Goal: Transaction & Acquisition: Purchase product/service

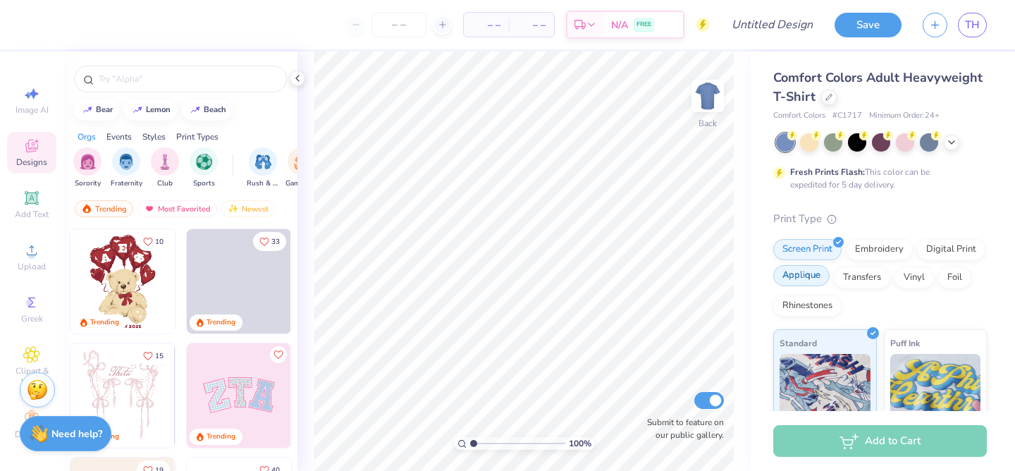
click at [810, 282] on div "Applique" at bounding box center [801, 275] width 56 height 21
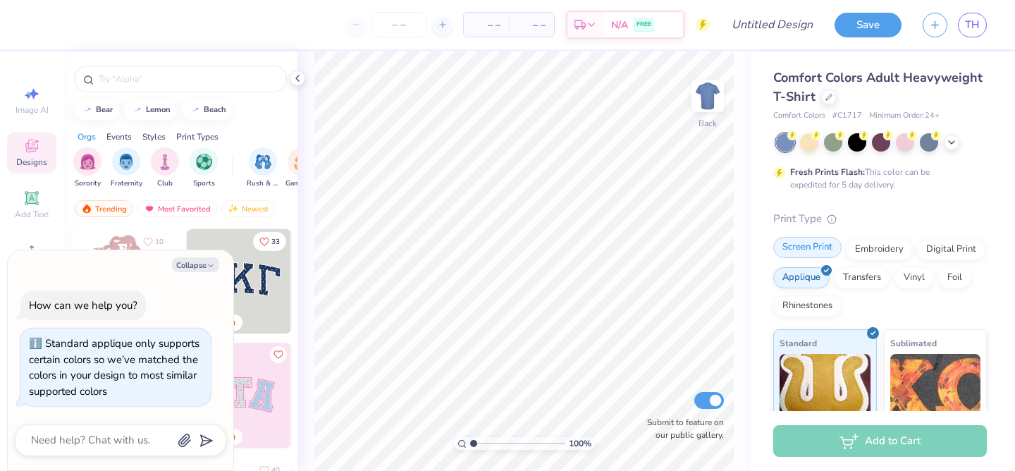
click at [814, 254] on div "Screen Print" at bounding box center [807, 247] width 68 height 21
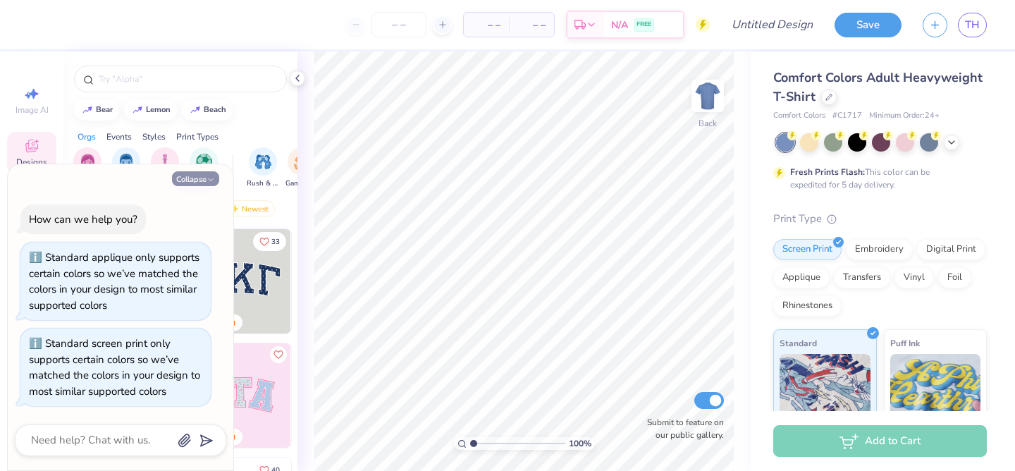
click at [198, 180] on button "Collapse" at bounding box center [195, 178] width 47 height 15
type textarea "x"
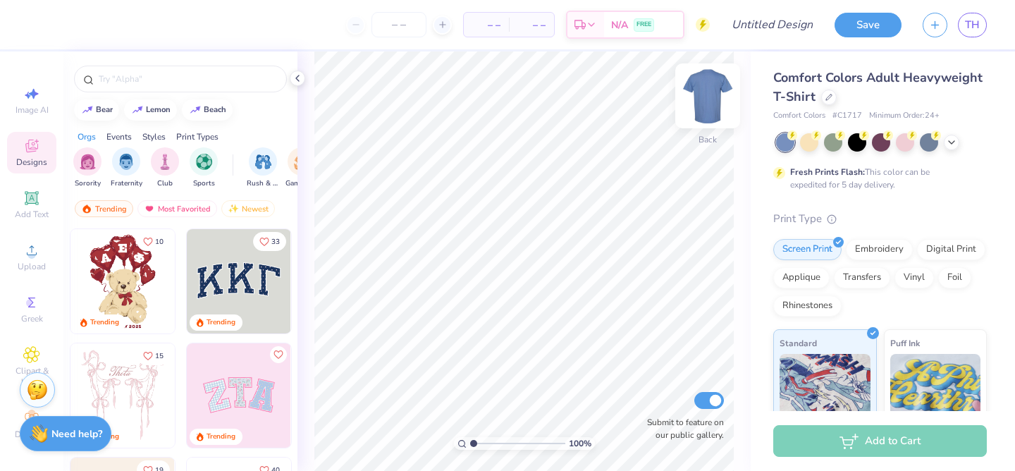
click at [703, 103] on img at bounding box center [707, 96] width 56 height 56
click at [829, 101] on div at bounding box center [829, 96] width 16 height 16
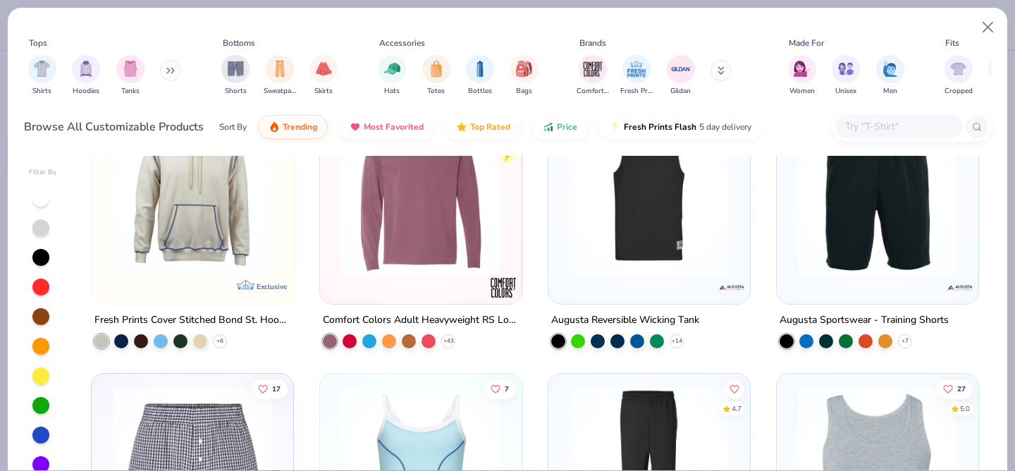
scroll to position [7649, 0]
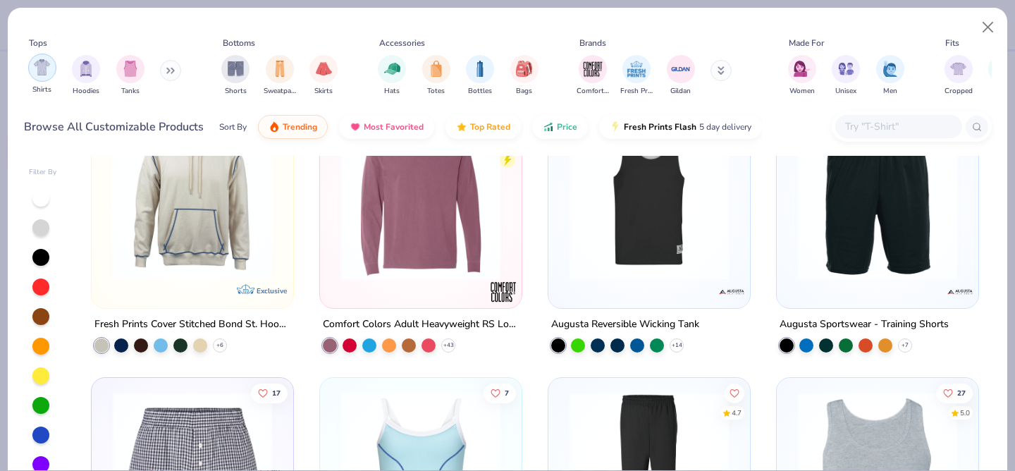
click at [38, 65] on img "filter for Shirts" at bounding box center [42, 67] width 16 height 16
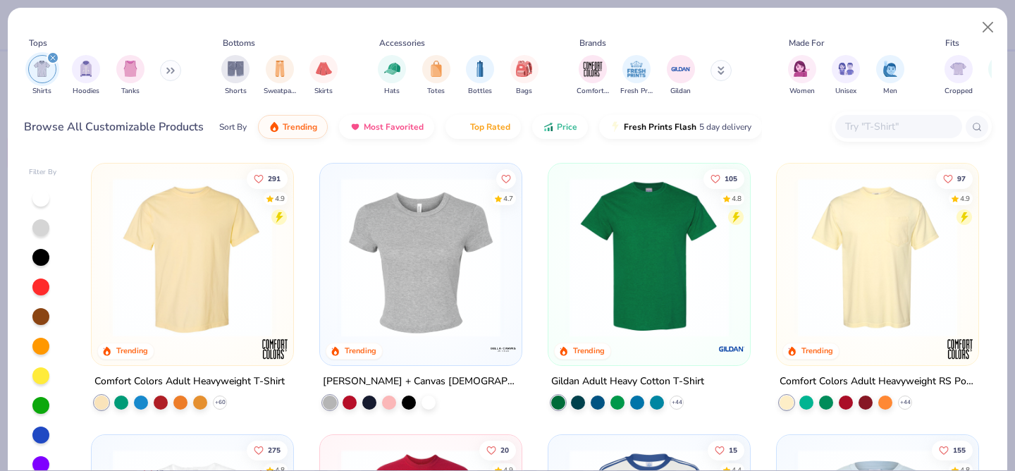
click at [173, 75] on button at bounding box center [170, 70] width 21 height 21
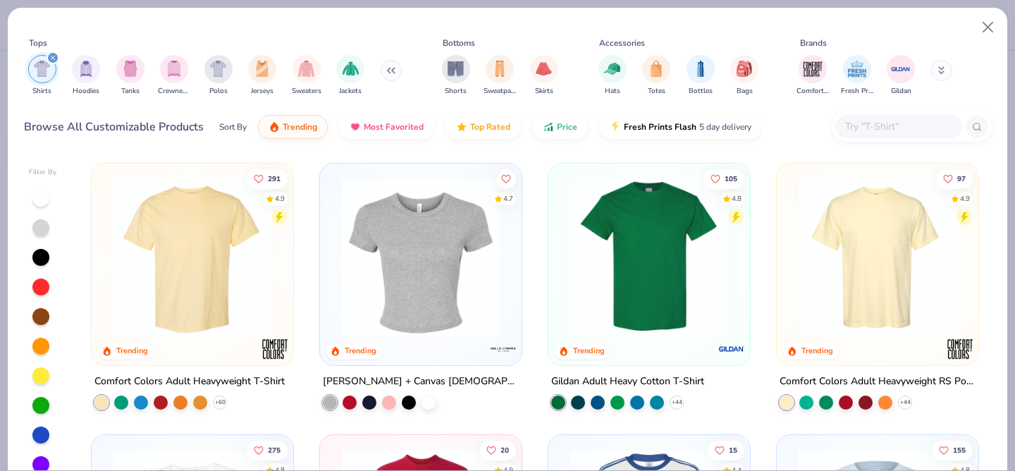
click at [875, 301] on img at bounding box center [877, 257] width 173 height 159
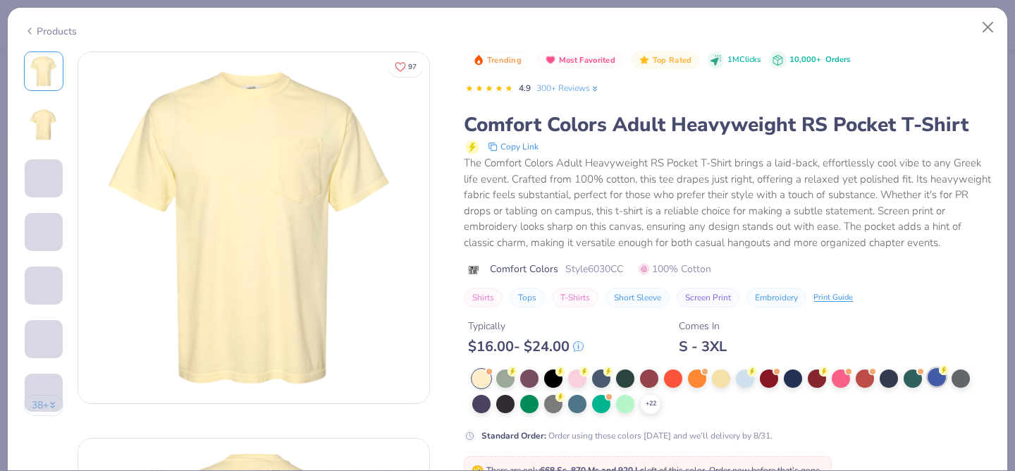
click at [935, 382] on div at bounding box center [936, 377] width 18 height 18
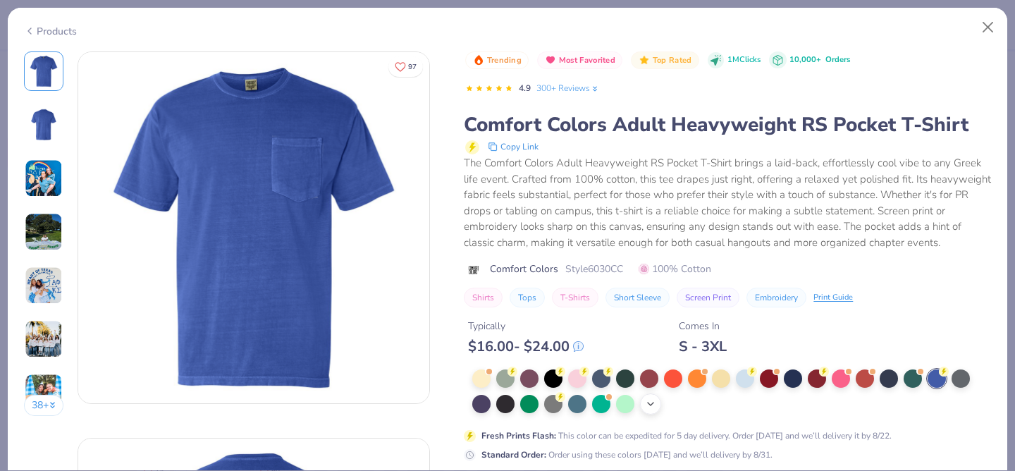
click at [649, 402] on icon at bounding box center [650, 403] width 11 height 11
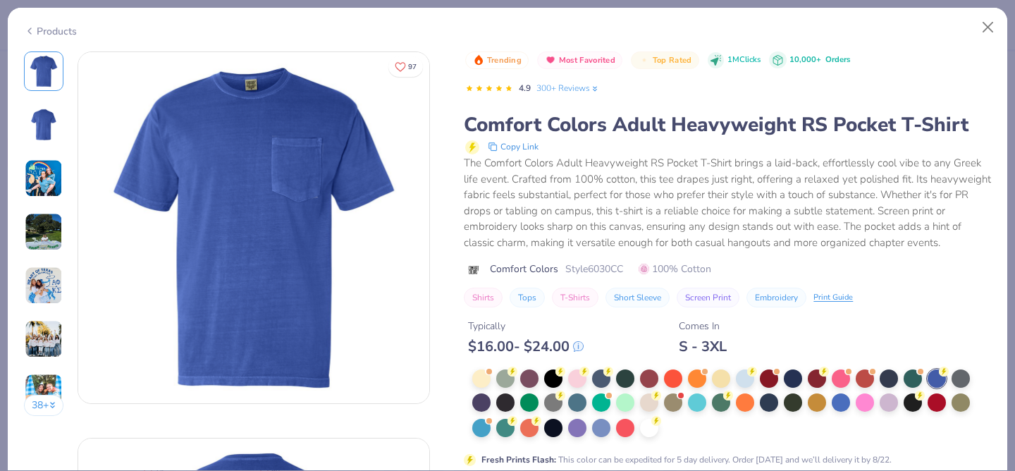
click at [844, 402] on div at bounding box center [841, 402] width 18 height 18
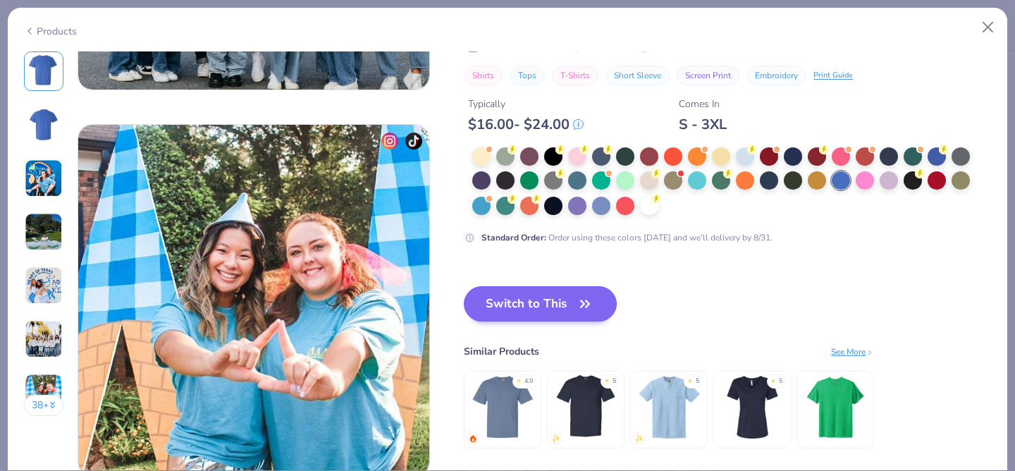
scroll to position [2270, 0]
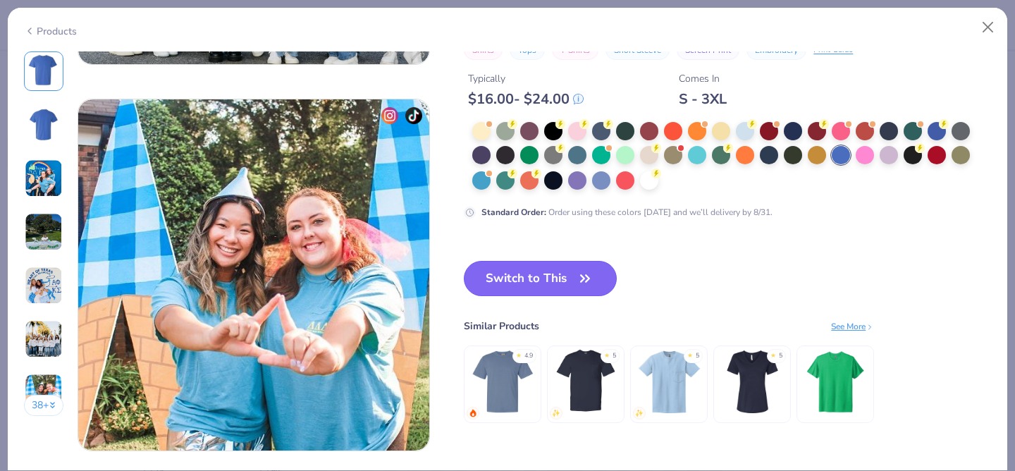
click at [567, 277] on button "Switch to This" at bounding box center [540, 278] width 153 height 35
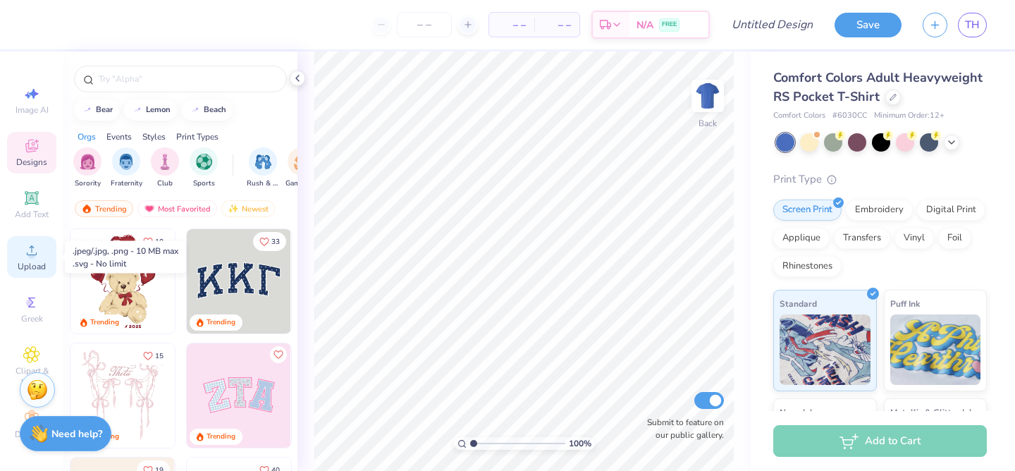
click at [36, 263] on span "Upload" at bounding box center [32, 266] width 28 height 11
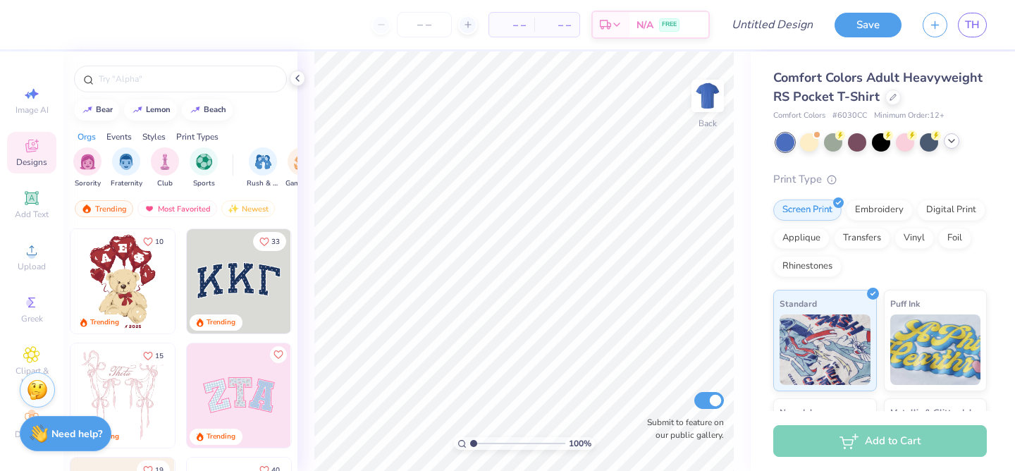
click at [953, 145] on icon at bounding box center [951, 140] width 11 height 11
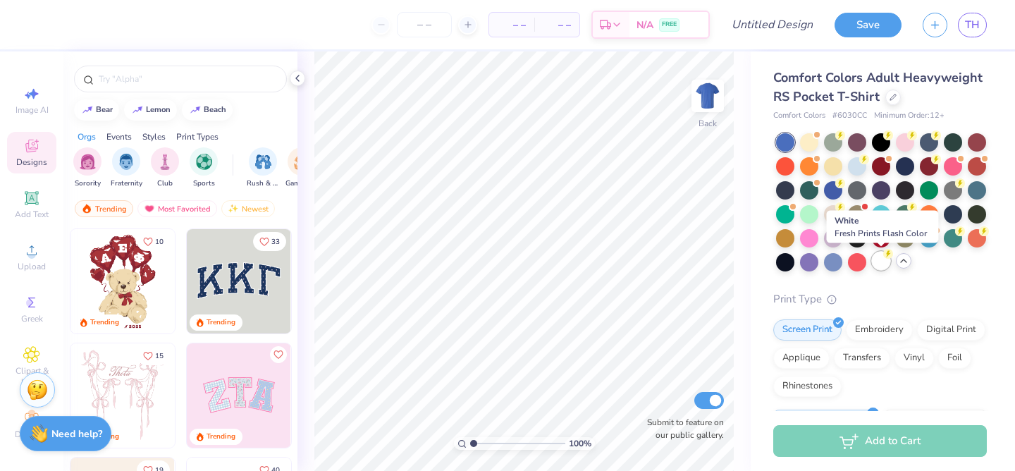
click at [884, 264] on div at bounding box center [881, 261] width 18 height 18
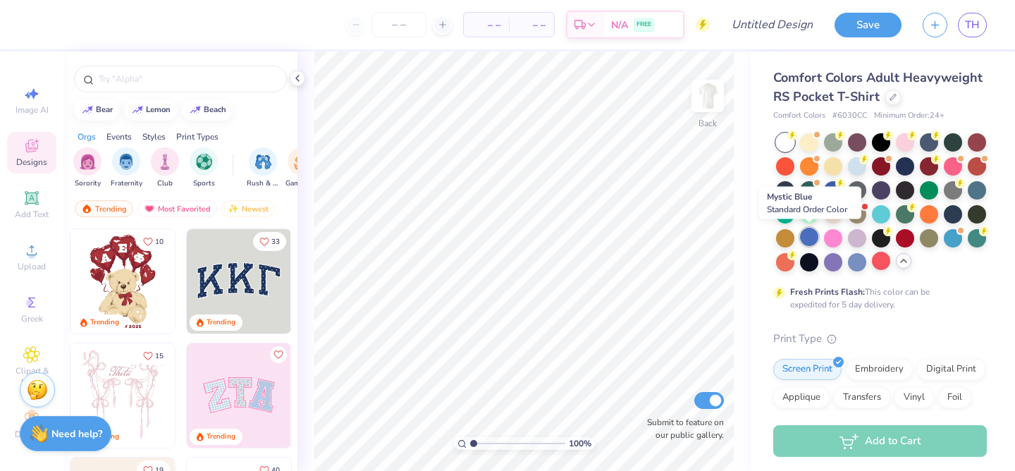
click at [815, 237] on div at bounding box center [809, 237] width 18 height 18
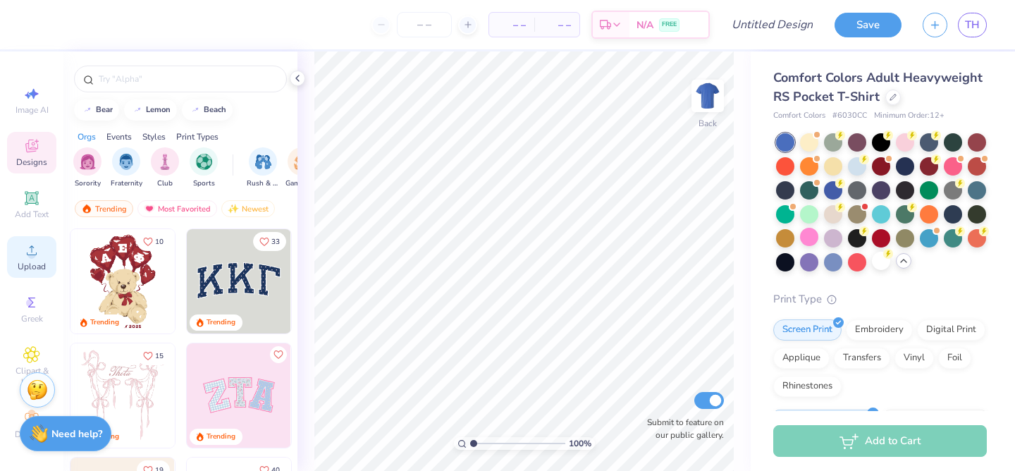
click at [24, 263] on span "Upload" at bounding box center [32, 266] width 28 height 11
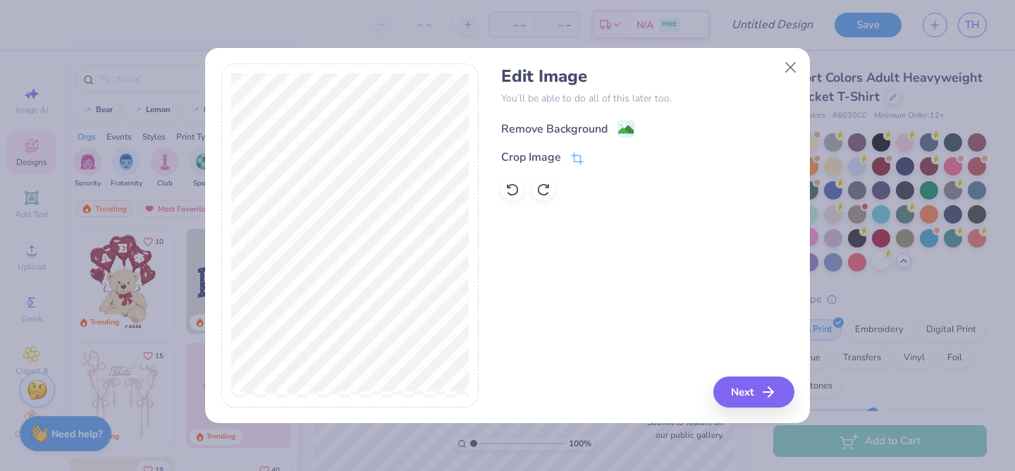
click at [623, 125] on image at bounding box center [626, 130] width 16 height 16
click at [751, 390] on button "Next" at bounding box center [755, 391] width 81 height 31
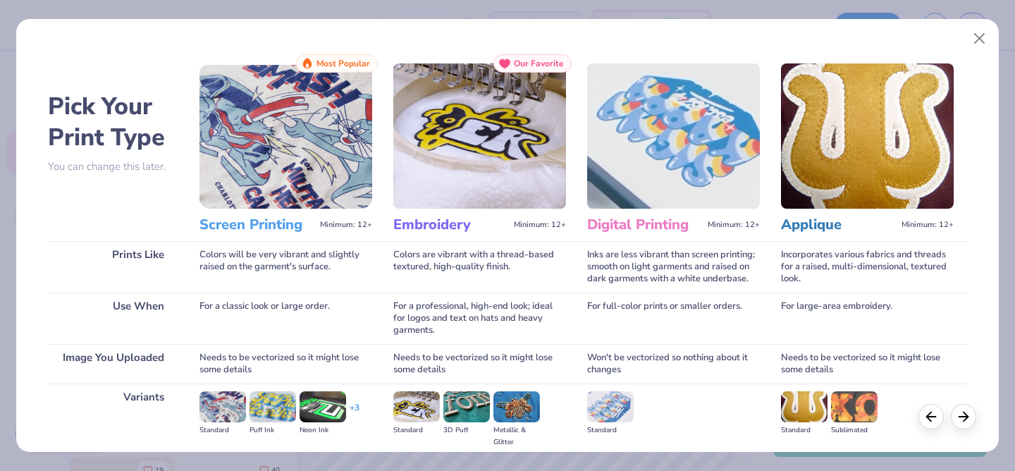
click at [291, 172] on img at bounding box center [285, 135] width 173 height 145
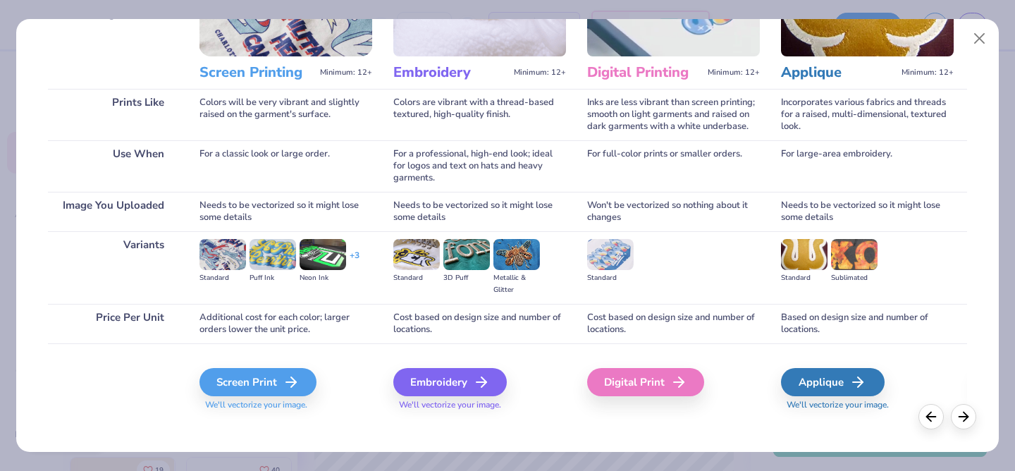
scroll to position [161, 0]
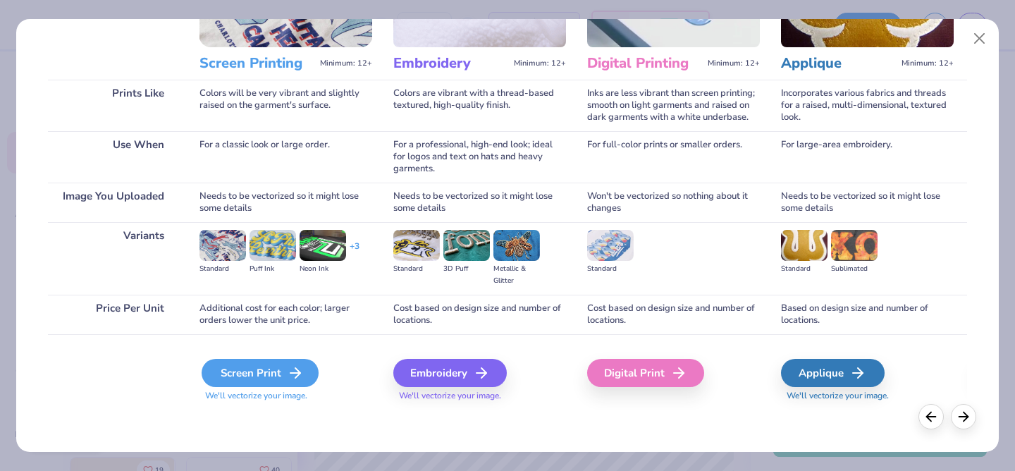
click at [269, 374] on div "Screen Print" at bounding box center [260, 373] width 117 height 28
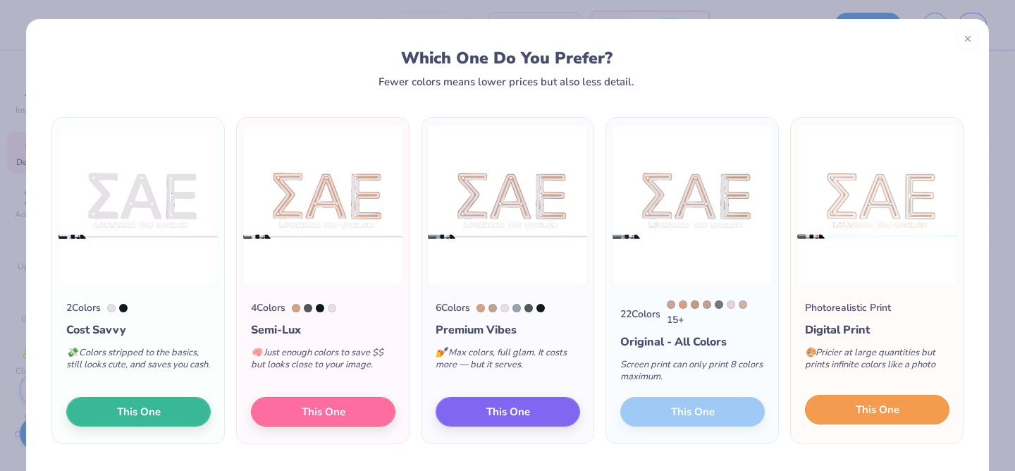
click at [861, 418] on span "This One" at bounding box center [878, 410] width 44 height 16
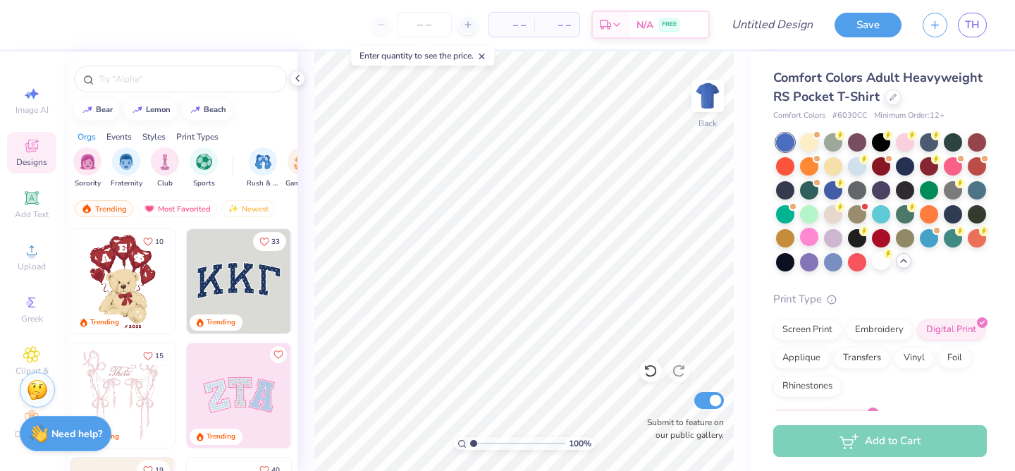
type input "1.16"
type textarea "x"
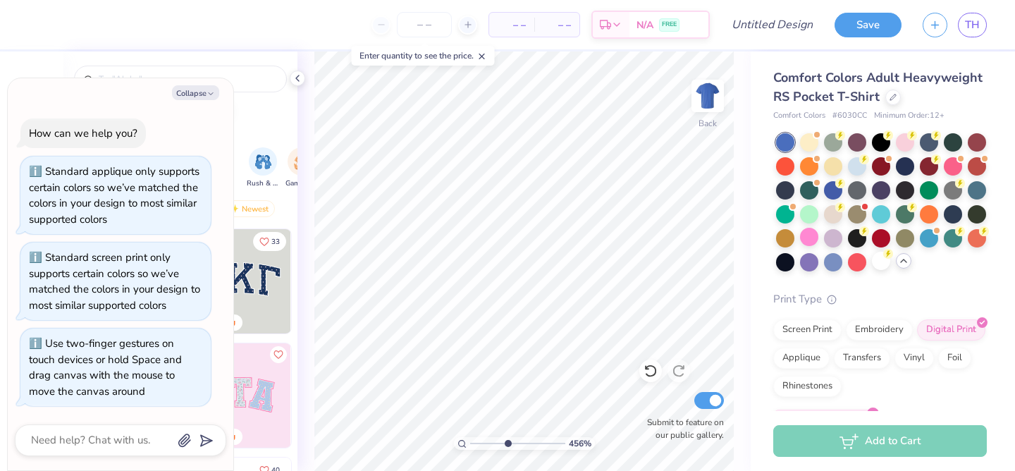
drag, startPoint x: 474, startPoint y: 443, endPoint x: 507, endPoint y: 443, distance: 32.4
type input "4.56"
click at [507, 443] on input "range" at bounding box center [517, 443] width 95 height 13
type textarea "x"
type input "1.44"
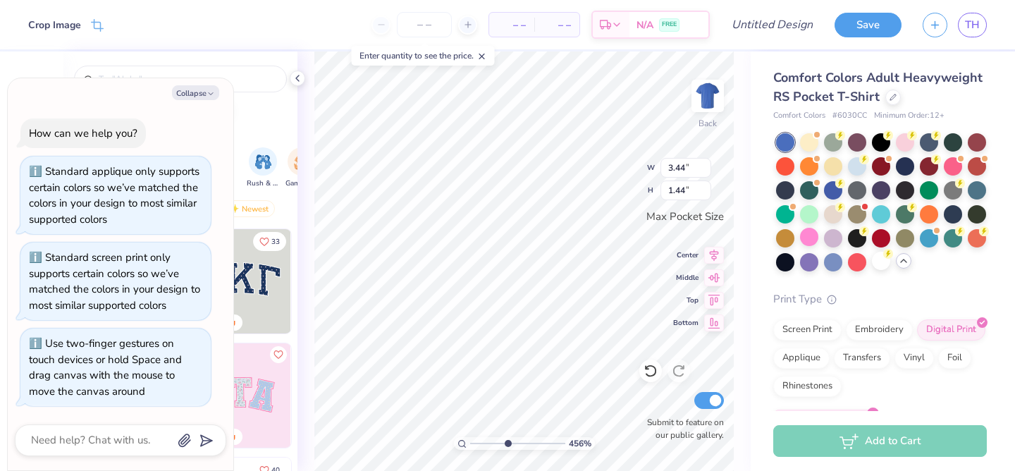
type textarea "x"
drag, startPoint x: 509, startPoint y: 445, endPoint x: 486, endPoint y: 445, distance: 23.3
click at [486, 447] on input "range" at bounding box center [517, 443] width 95 height 13
drag, startPoint x: 488, startPoint y: 444, endPoint x: 514, endPoint y: 444, distance: 26.1
type input "5.34"
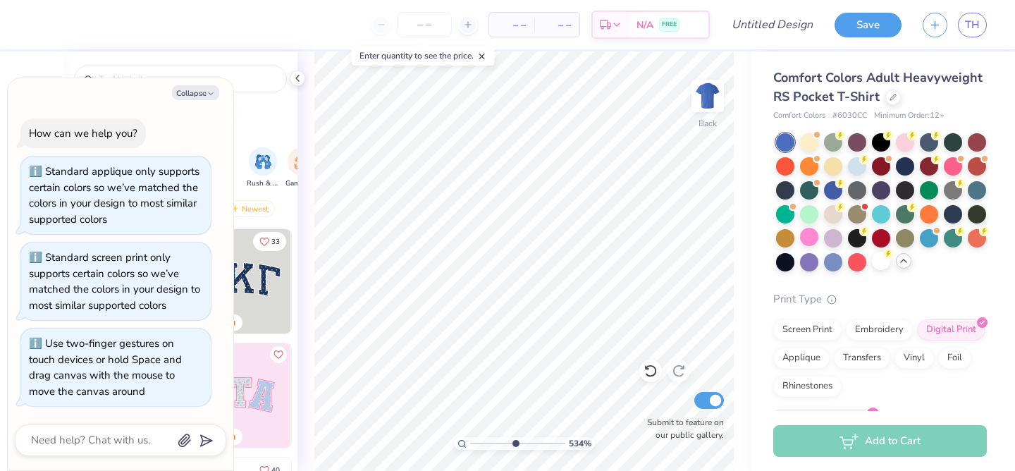
click at [514, 444] on input "range" at bounding box center [517, 443] width 95 height 13
type textarea "x"
type input "1.46"
type textarea "x"
drag, startPoint x: 517, startPoint y: 444, endPoint x: 461, endPoint y: 443, distance: 56.4
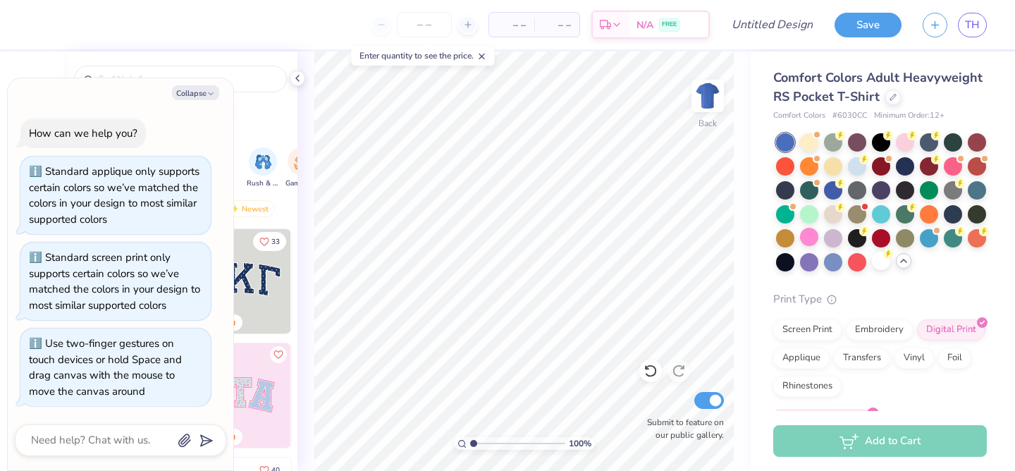
type input "1"
click at [470, 443] on input "range" at bounding box center [517, 443] width 95 height 13
click at [710, 99] on img at bounding box center [707, 96] width 56 height 56
click at [200, 91] on button "Collapse" at bounding box center [195, 92] width 47 height 15
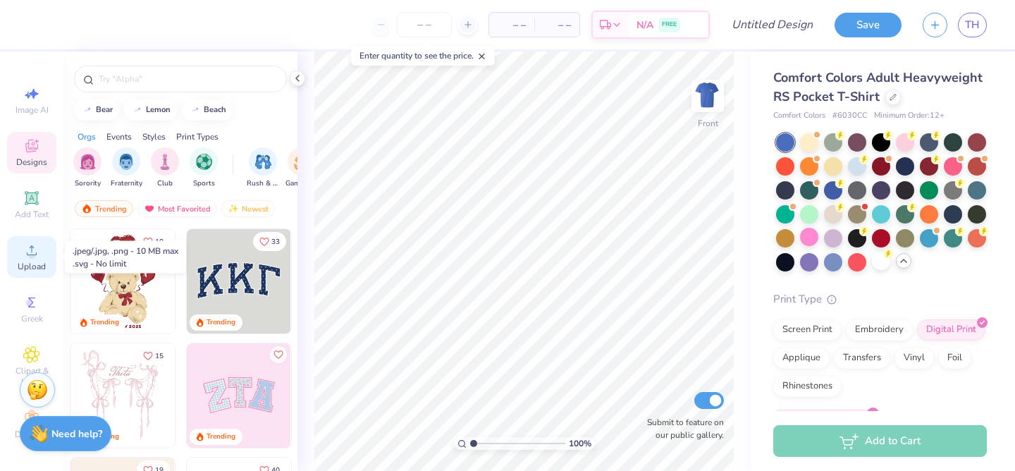
click at [35, 264] on span "Upload" at bounding box center [32, 266] width 28 height 11
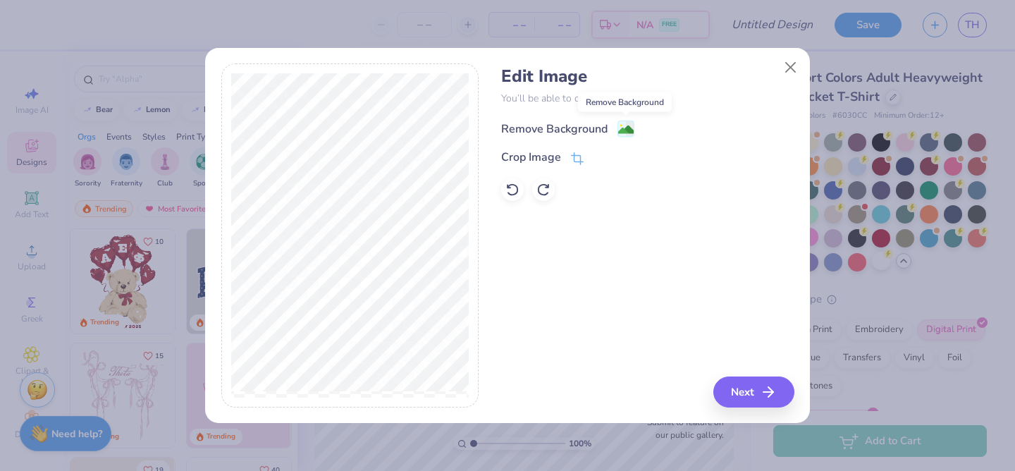
click at [620, 125] on circle at bounding box center [621, 126] width 2 height 2
click at [748, 389] on button "Next" at bounding box center [755, 391] width 81 height 31
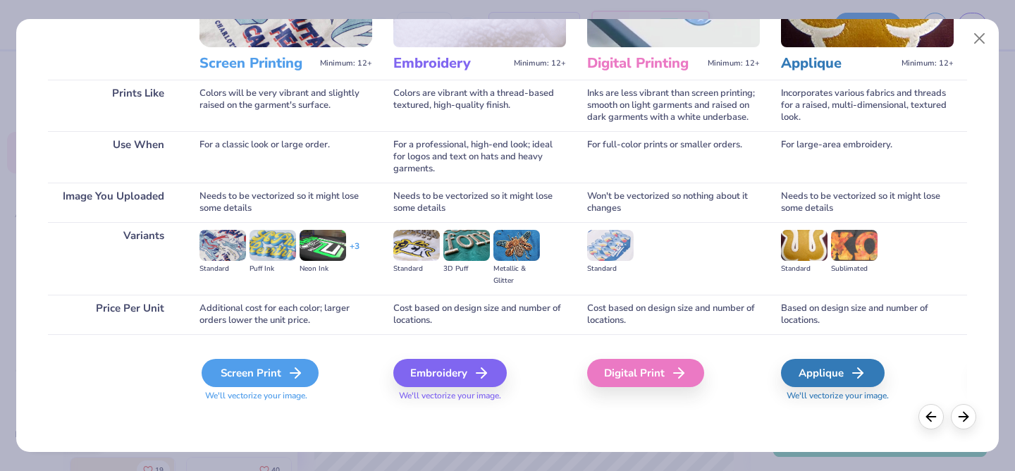
click at [268, 376] on div "Screen Print" at bounding box center [260, 373] width 117 height 28
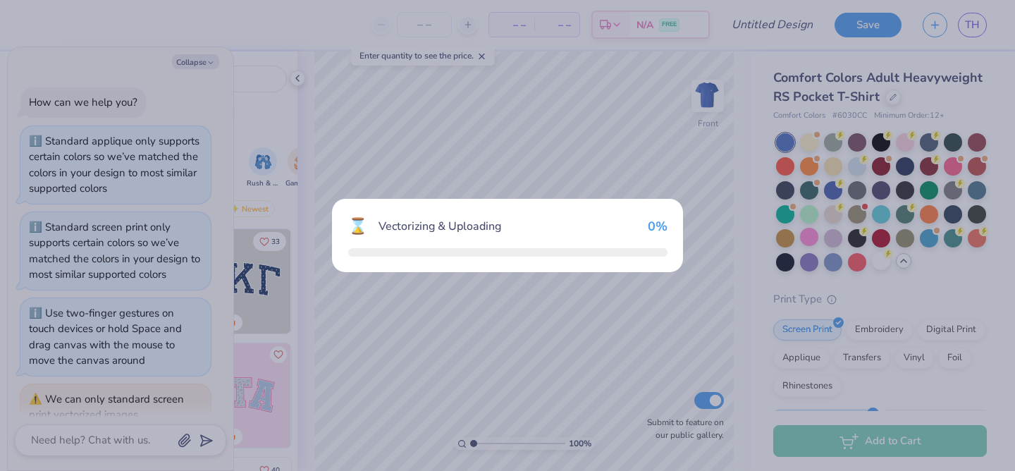
scroll to position [86, 0]
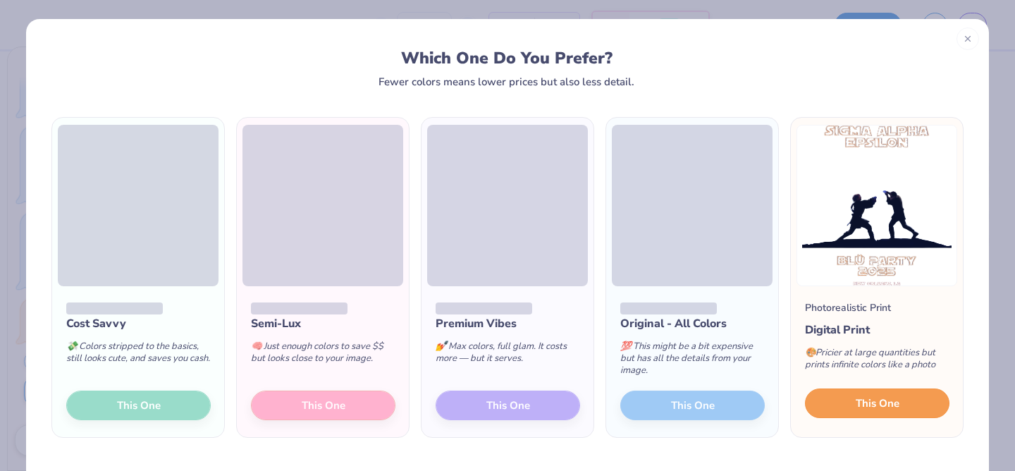
click at [875, 408] on span "This One" at bounding box center [878, 403] width 44 height 16
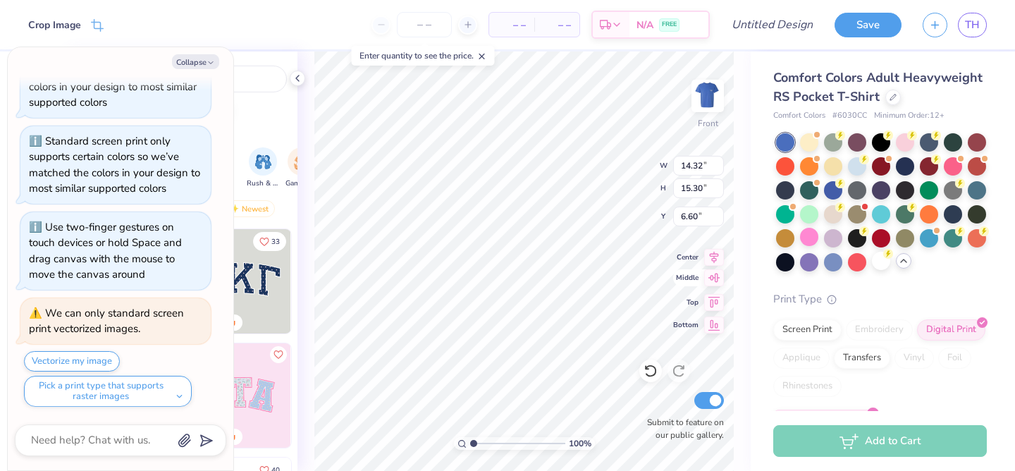
type textarea "x"
type input "5.47"
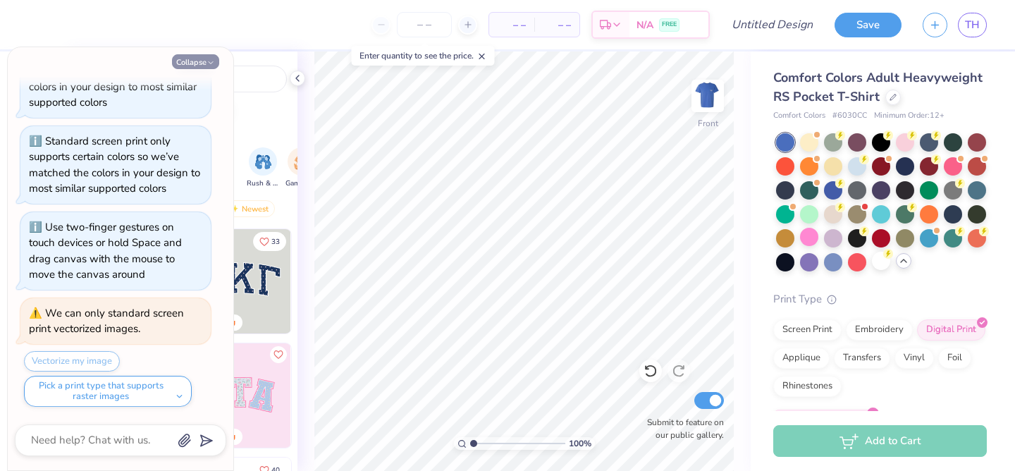
click at [202, 63] on button "Collapse" at bounding box center [195, 61] width 47 height 15
type textarea "x"
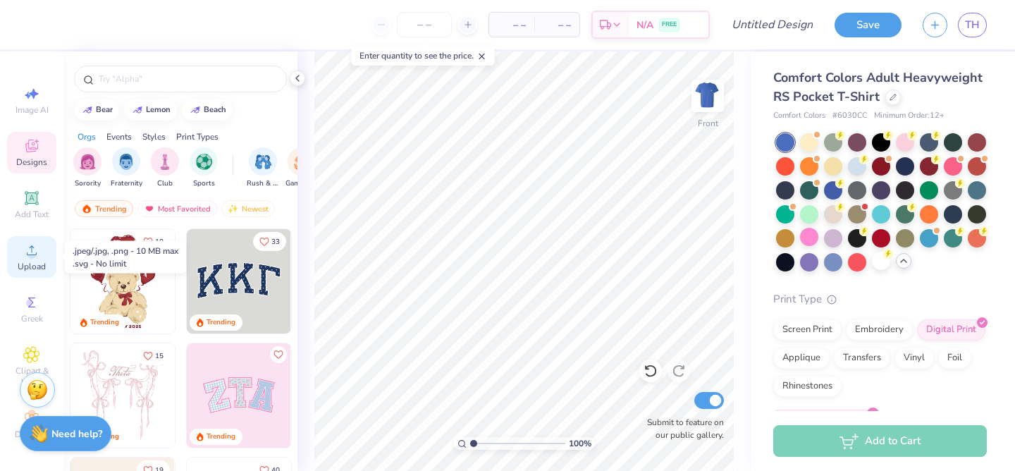
click at [29, 262] on span "Upload" at bounding box center [32, 266] width 28 height 11
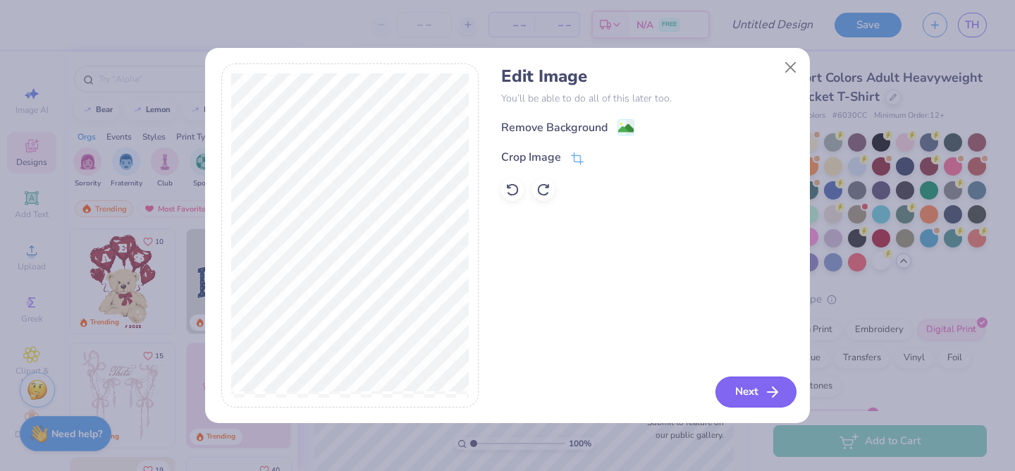
click at [744, 390] on button "Next" at bounding box center [755, 391] width 81 height 31
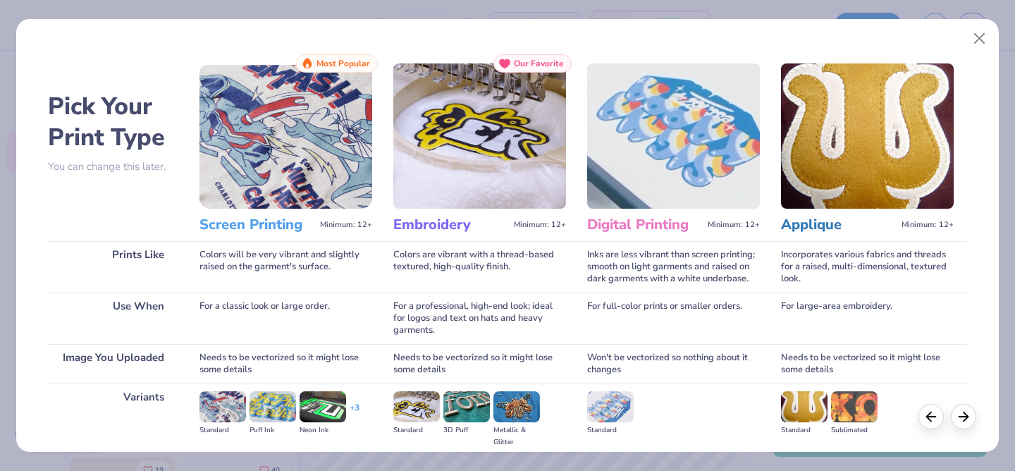
scroll to position [161, 0]
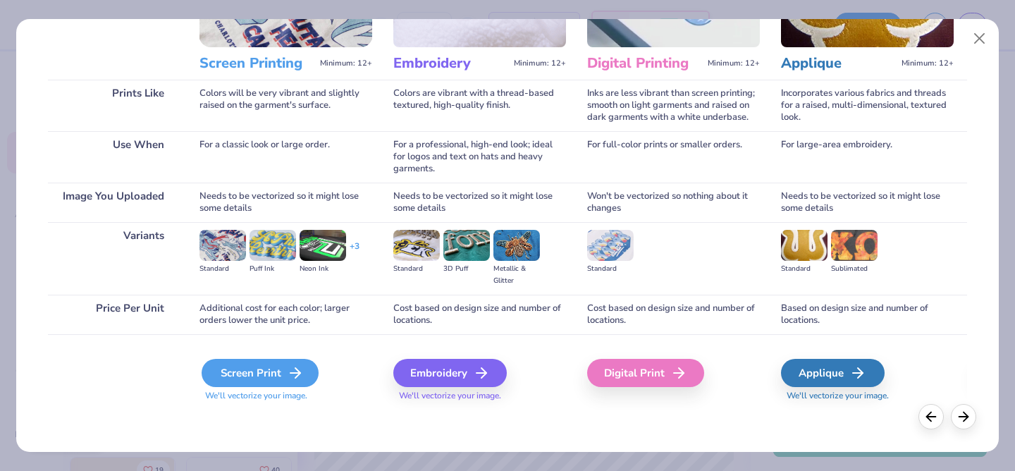
click at [259, 375] on div "Screen Print" at bounding box center [260, 373] width 117 height 28
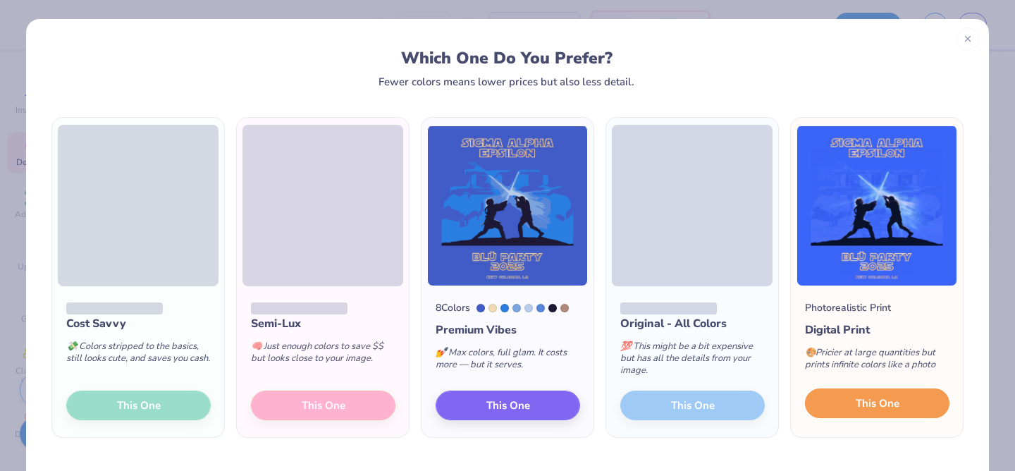
click at [906, 411] on button "This One" at bounding box center [877, 403] width 144 height 30
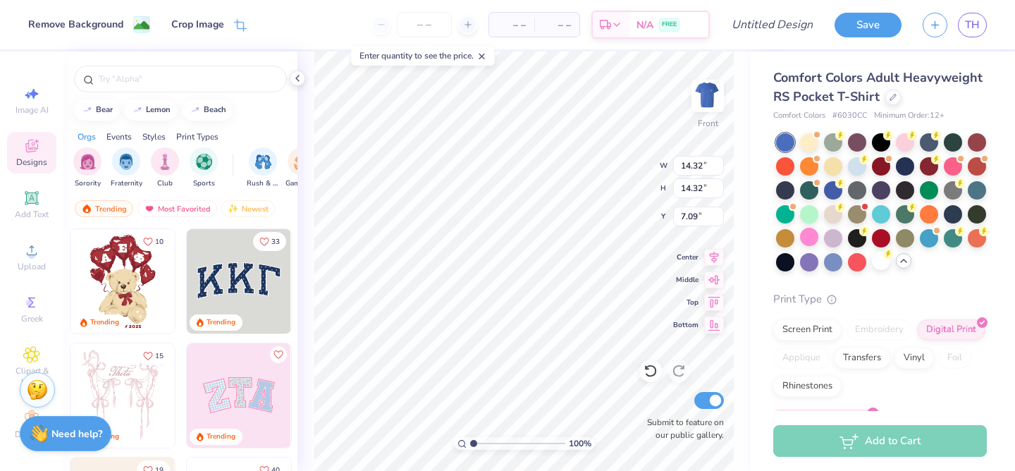
type input "4.78"
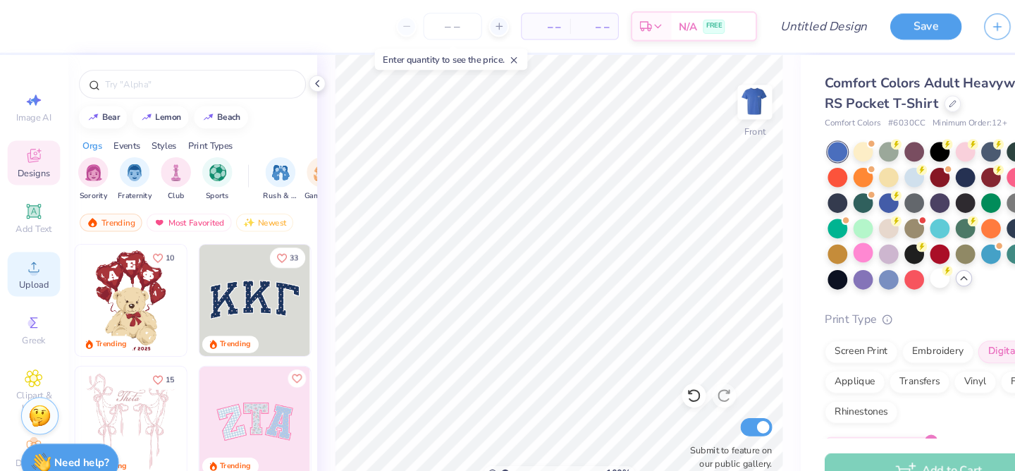
click at [26, 261] on span "Upload" at bounding box center [32, 266] width 28 height 11
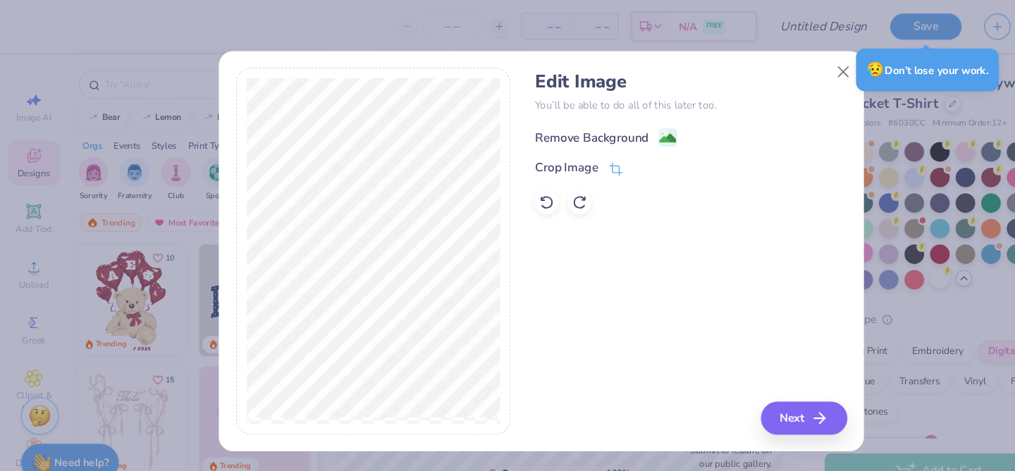
click at [560, 126] on div "Remove Background" at bounding box center [554, 129] width 106 height 17
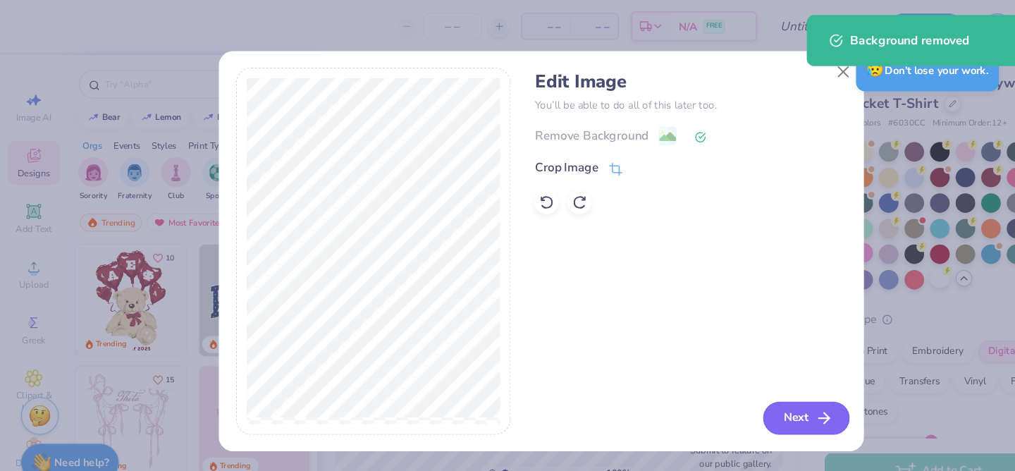
click at [769, 395] on icon "button" at bounding box center [772, 391] width 17 height 17
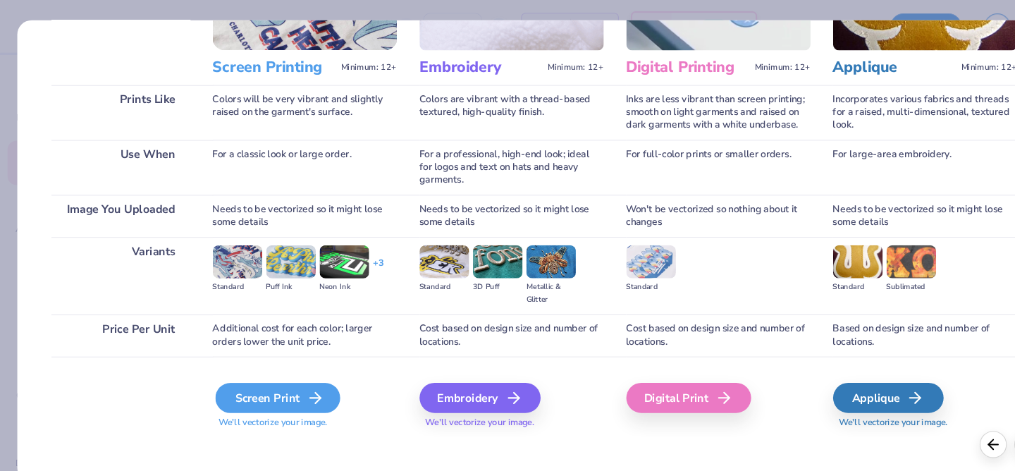
click at [279, 378] on div "Screen Print" at bounding box center [260, 373] width 117 height 28
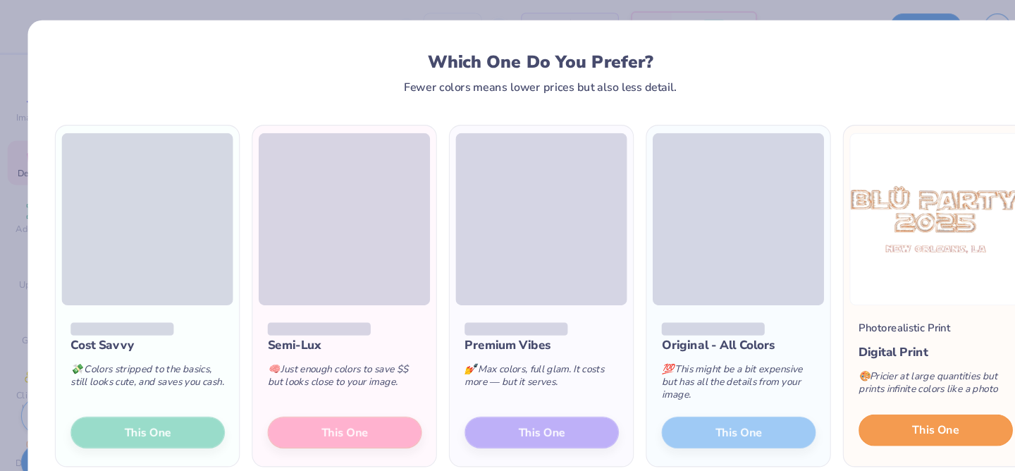
click at [842, 400] on button "This One" at bounding box center [877, 403] width 144 height 30
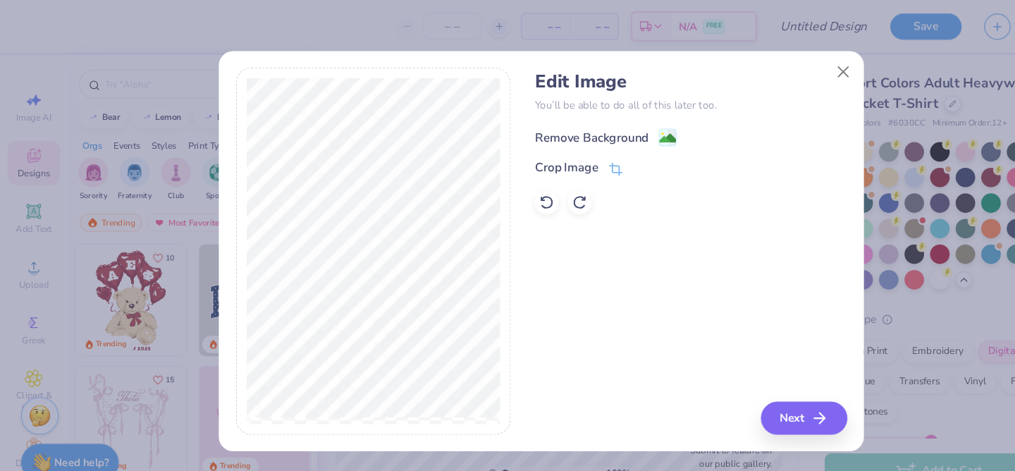
click at [543, 134] on div "Remove Background" at bounding box center [554, 129] width 106 height 17
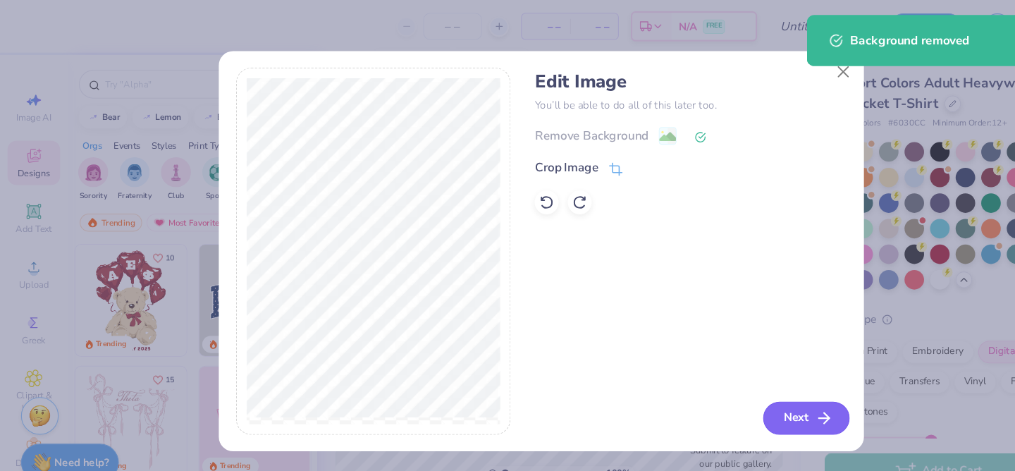
click at [751, 393] on button "Next" at bounding box center [755, 391] width 81 height 31
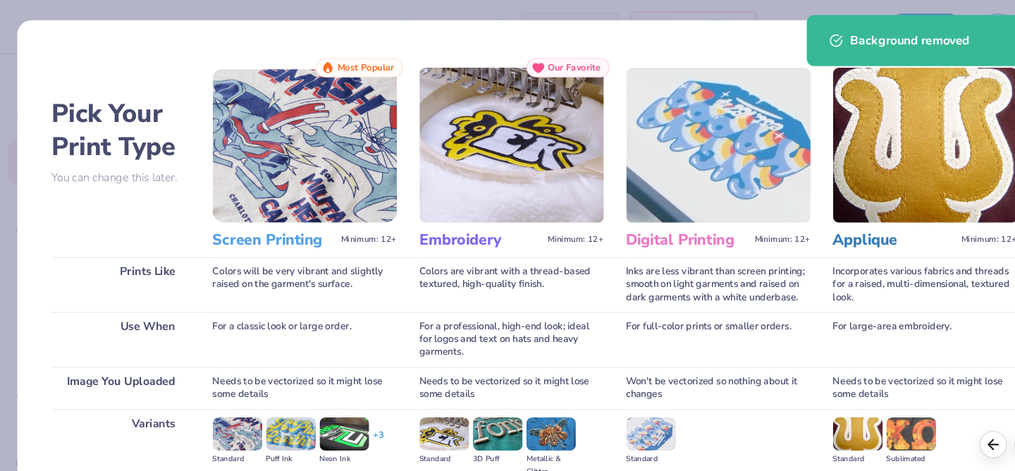
scroll to position [161, 0]
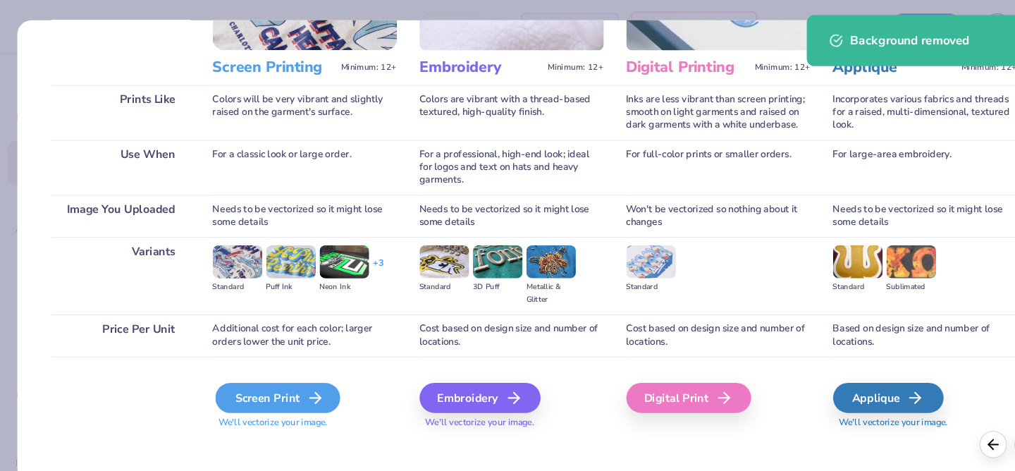
click at [281, 377] on div "Screen Print" at bounding box center [260, 373] width 117 height 28
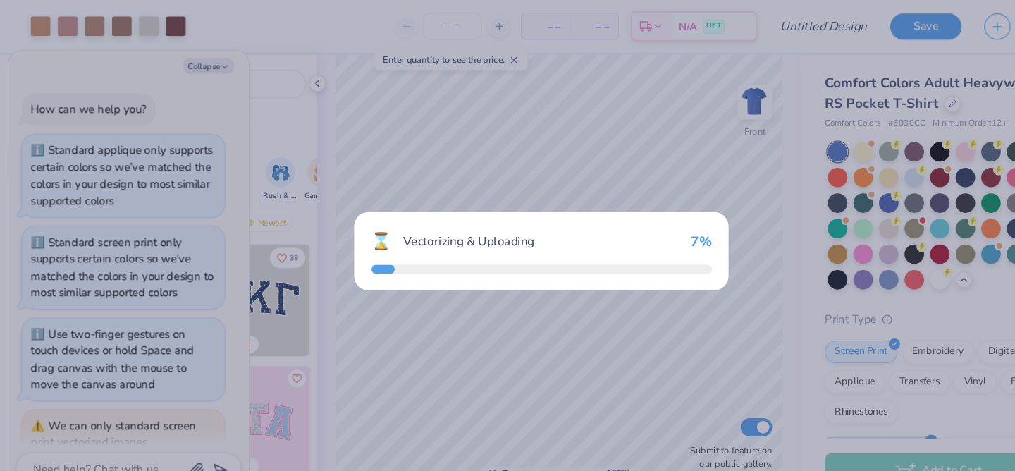
scroll to position [203, 0]
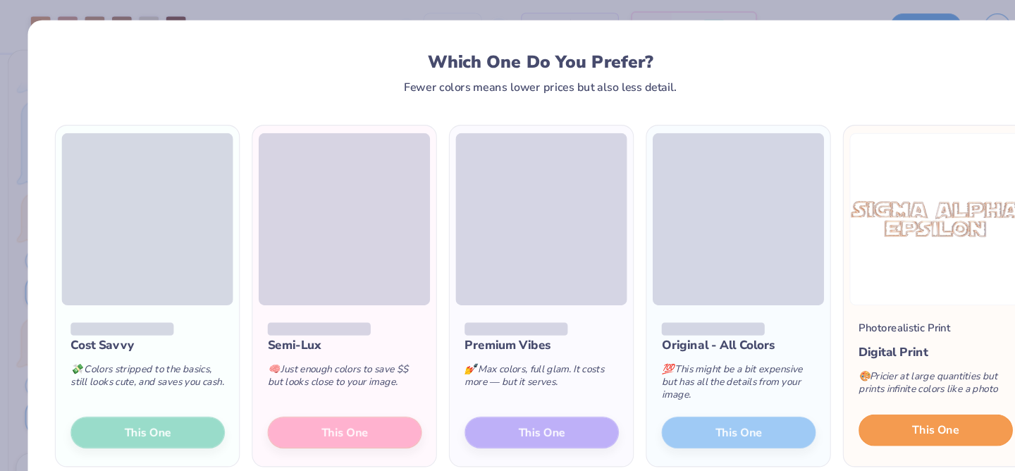
click at [875, 397] on span "This One" at bounding box center [878, 403] width 44 height 16
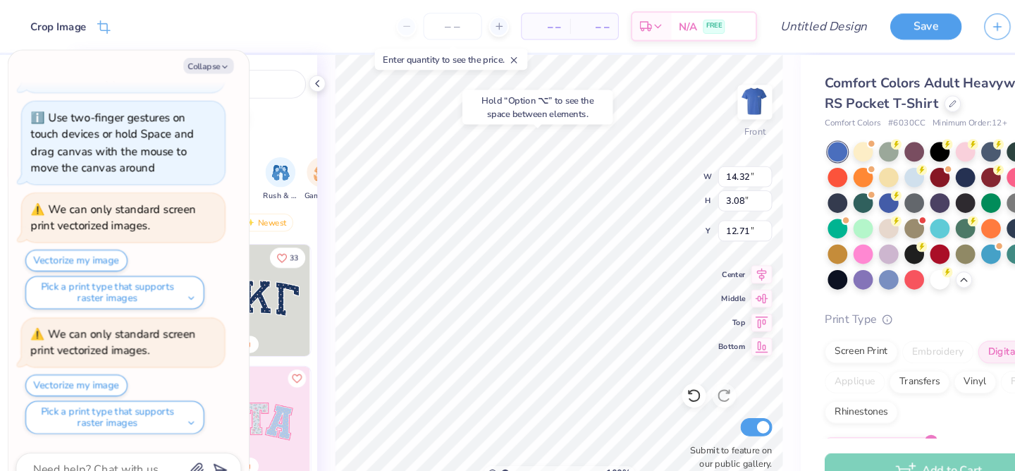
type textarea "x"
type input "4.22"
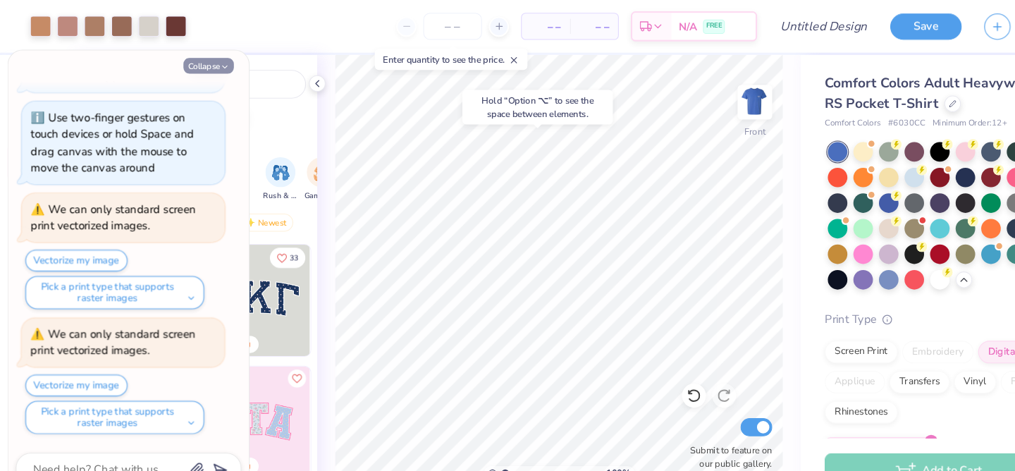
click at [194, 67] on button "Collapse" at bounding box center [195, 61] width 47 height 15
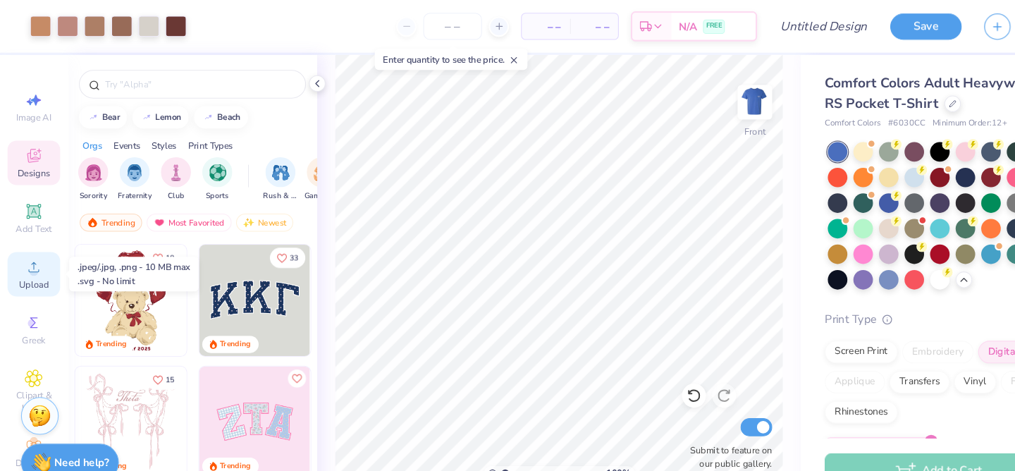
click at [35, 252] on icon at bounding box center [31, 250] width 17 height 17
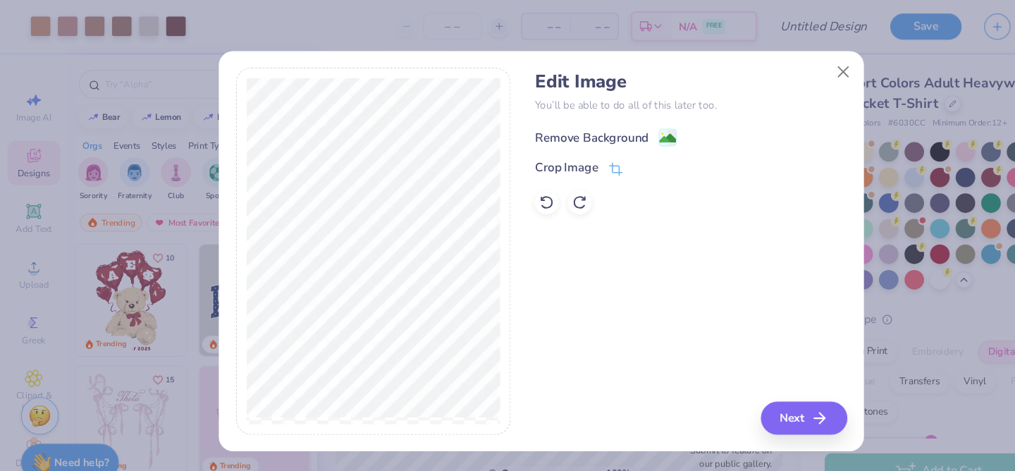
click at [615, 123] on div "Remove Background" at bounding box center [567, 129] width 133 height 18
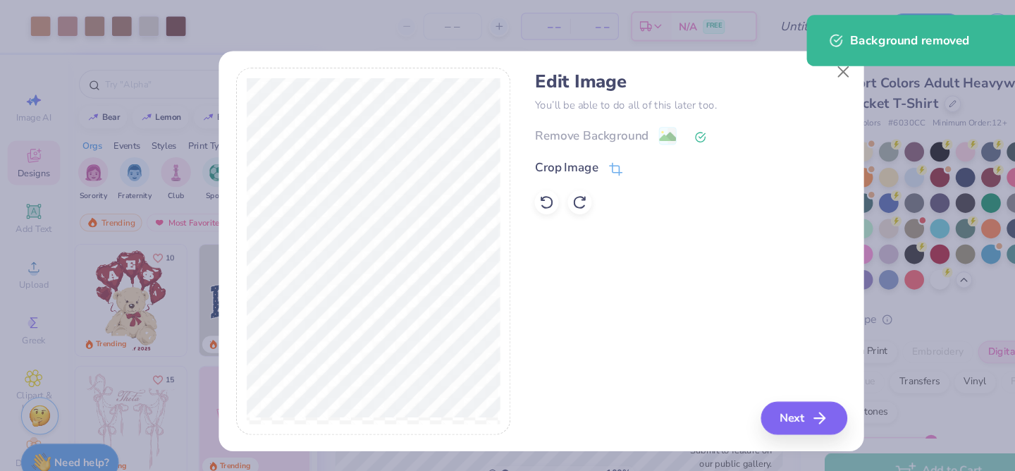
click at [655, 128] on icon at bounding box center [656, 128] width 11 height 11
click at [514, 190] on icon at bounding box center [512, 190] width 14 height 14
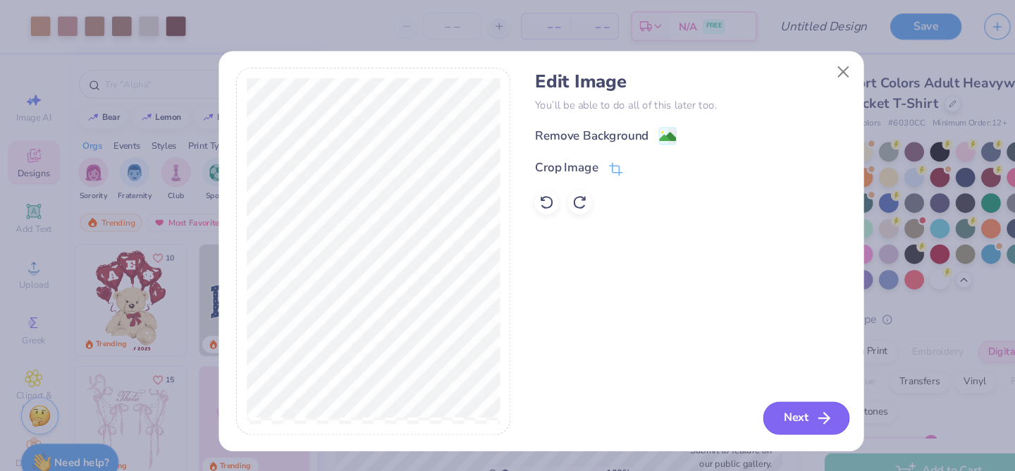
click at [771, 388] on icon "button" at bounding box center [772, 391] width 17 height 17
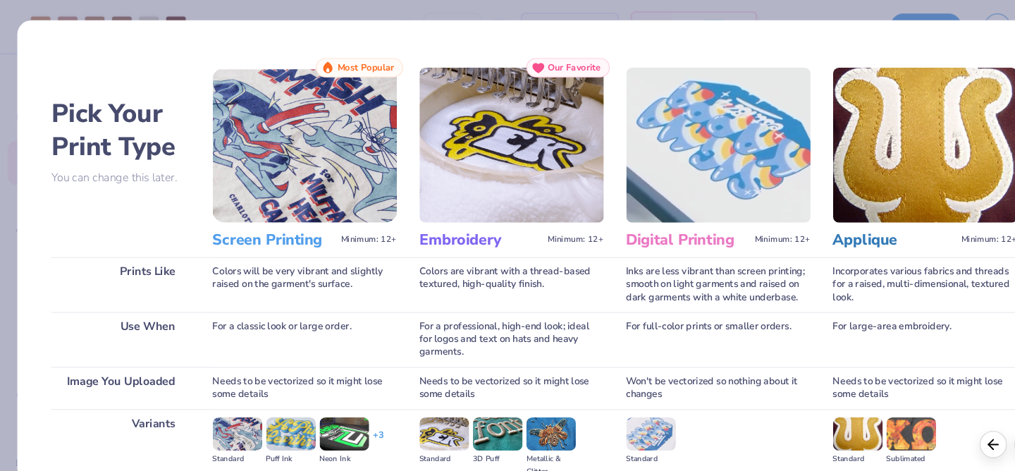
scroll to position [161, 0]
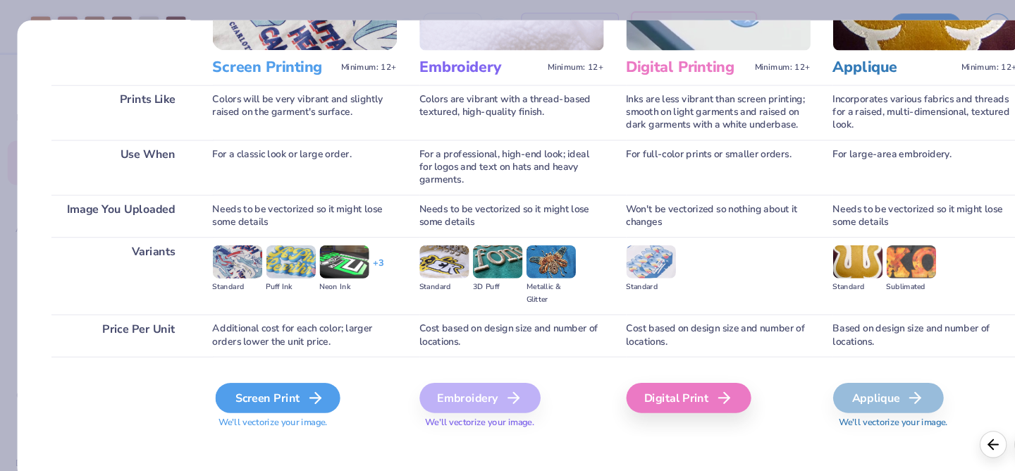
click at [287, 374] on icon at bounding box center [295, 372] width 17 height 17
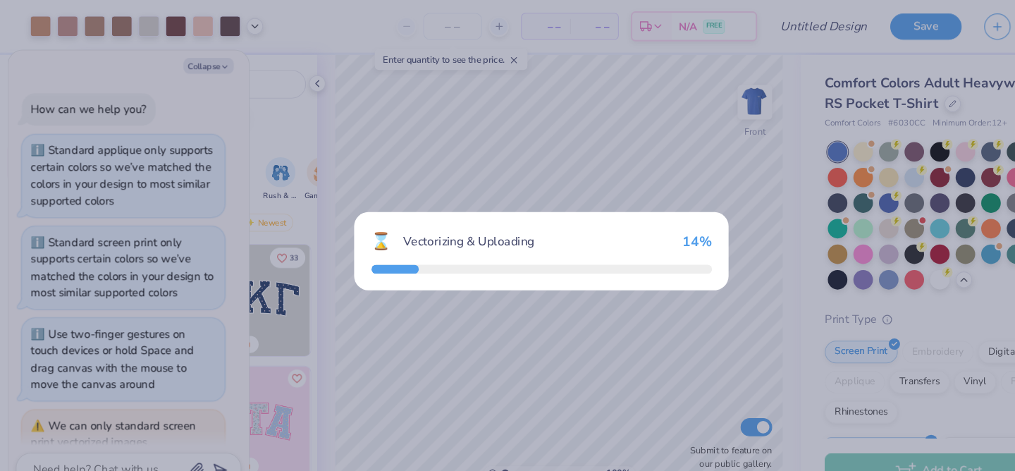
scroll to position [460, 0]
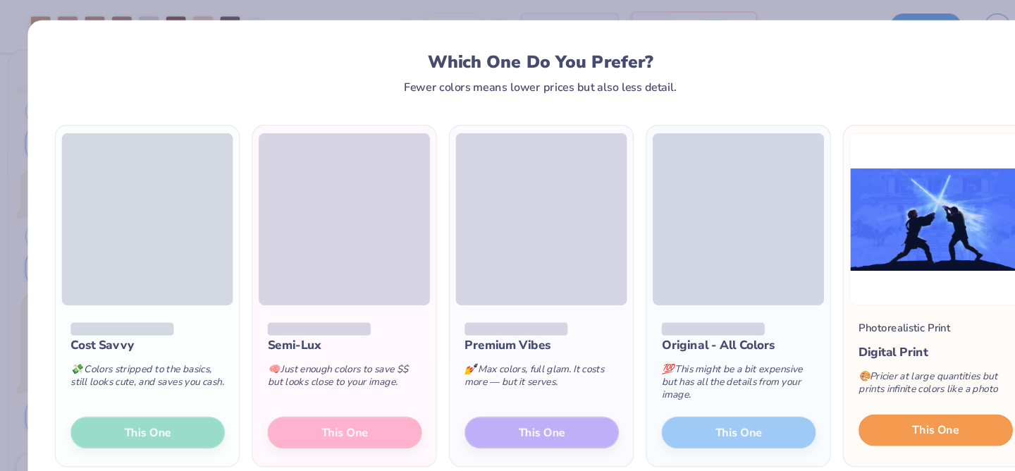
click at [875, 399] on span "This One" at bounding box center [878, 403] width 44 height 16
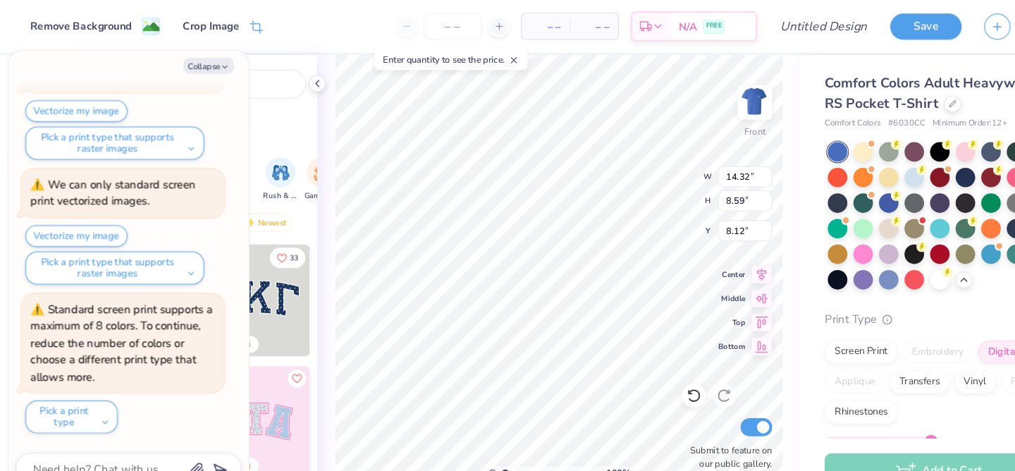
type textarea "x"
type input "8.12"
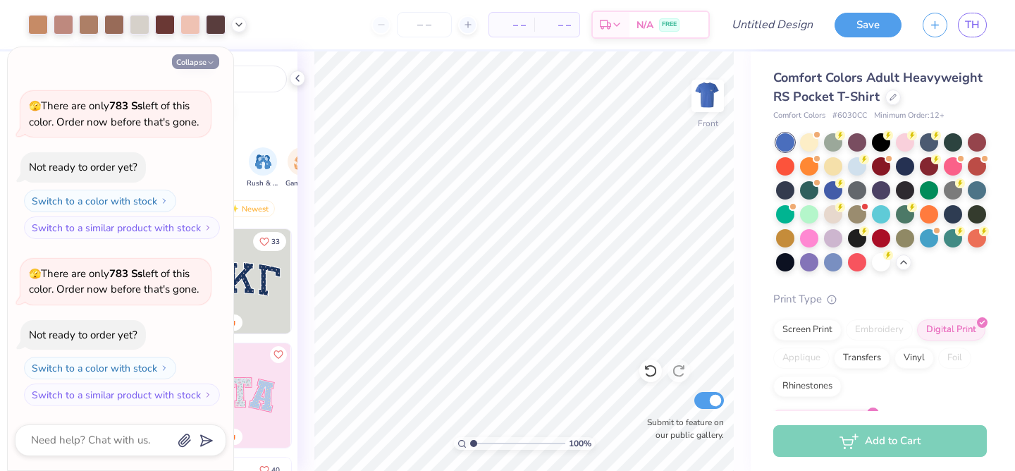
click at [202, 61] on button "Collapse" at bounding box center [195, 61] width 47 height 15
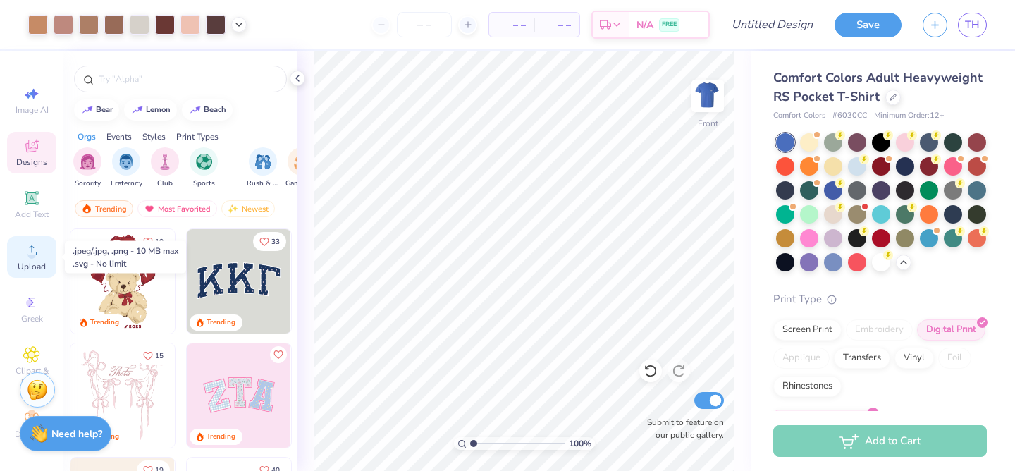
click at [36, 259] on div "Upload" at bounding box center [31, 257] width 49 height 42
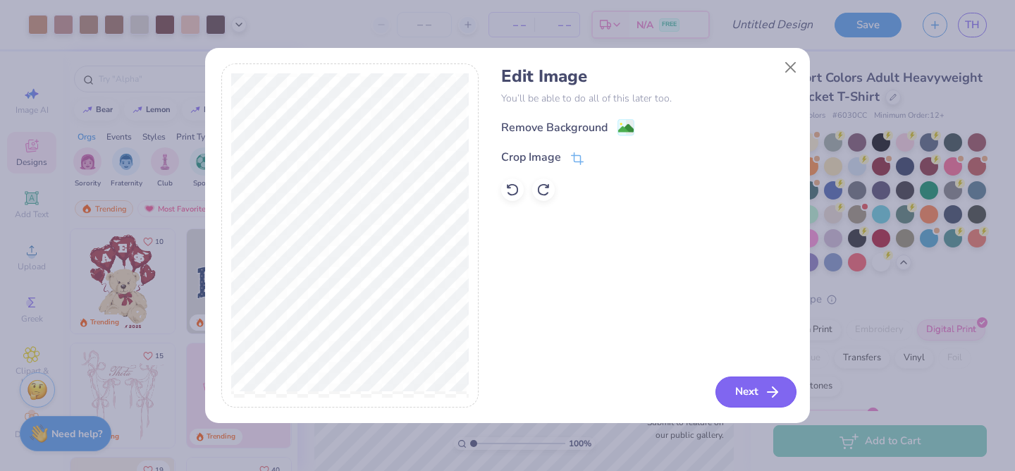
click at [753, 383] on button "Next" at bounding box center [755, 391] width 81 height 31
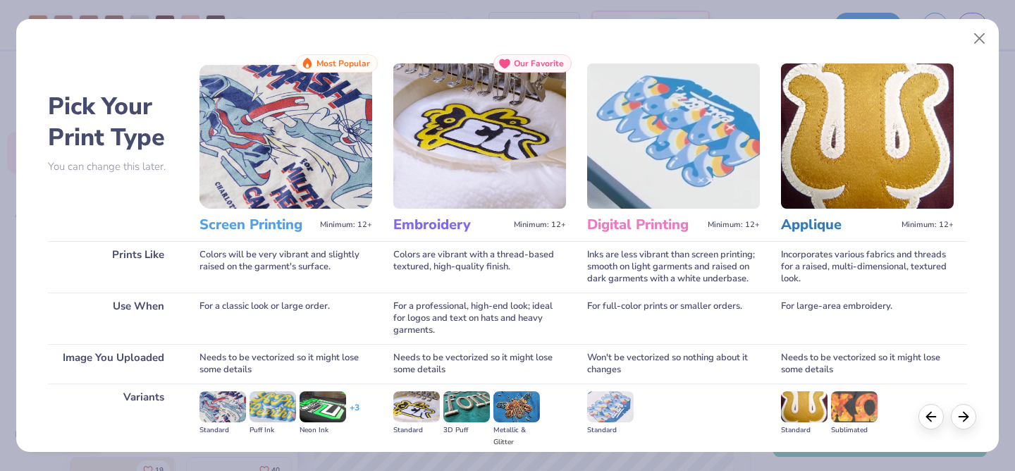
scroll to position [161, 0]
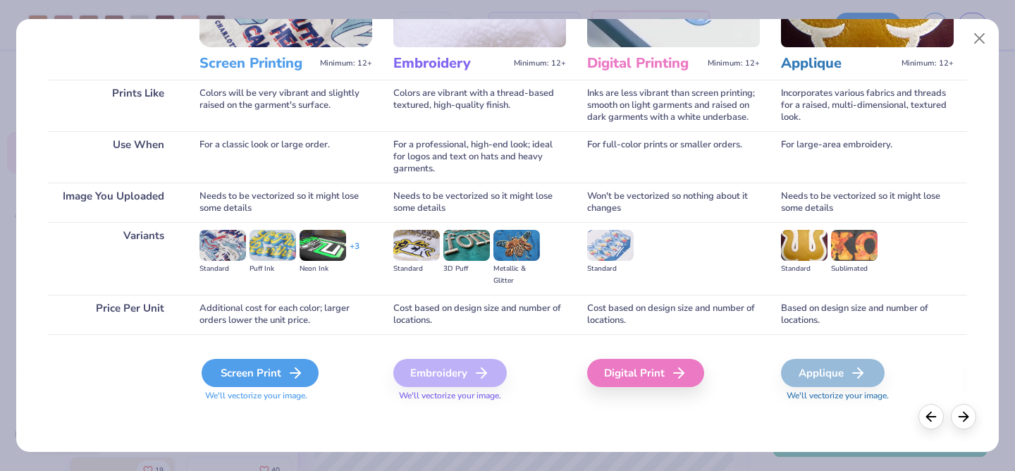
click at [281, 373] on div "Screen Print" at bounding box center [260, 373] width 117 height 28
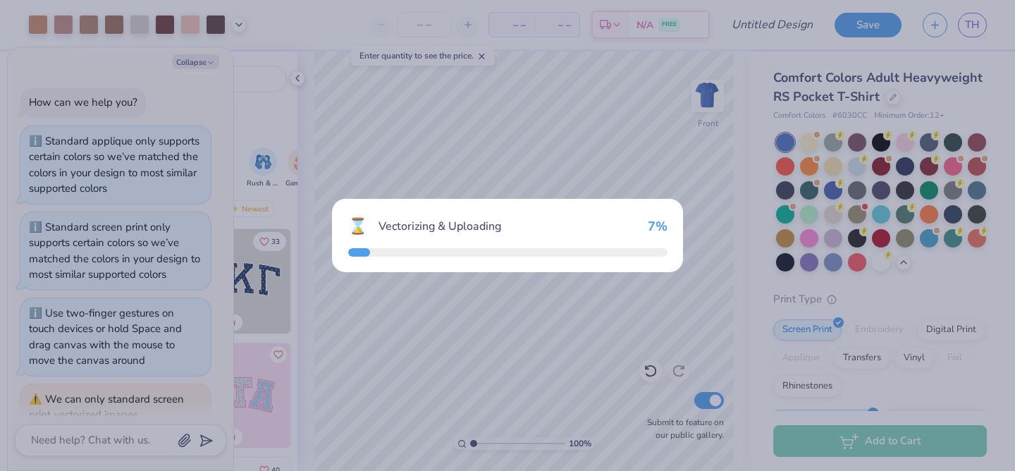
scroll to position [934, 0]
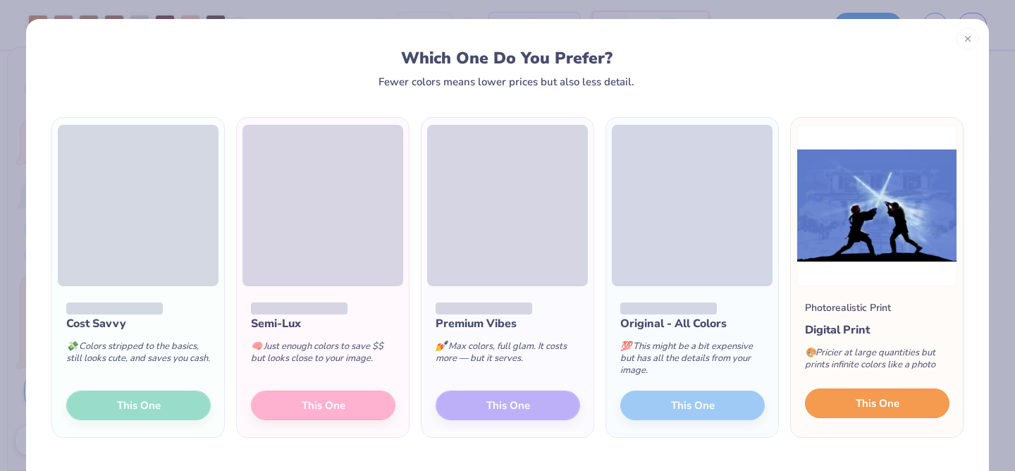
click at [851, 405] on button "This One" at bounding box center [877, 403] width 144 height 30
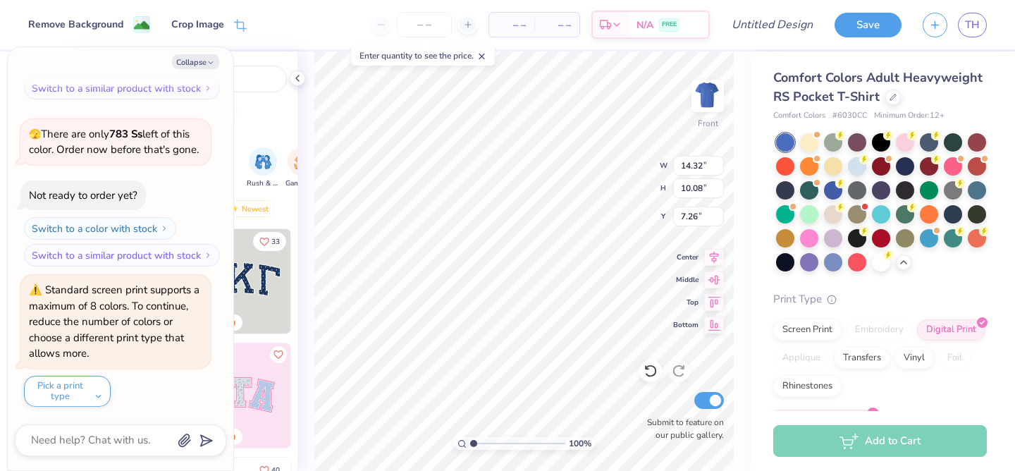
type textarea "x"
type input "7.26"
type input "1.42"
click at [477, 440] on input "range" at bounding box center [517, 443] width 95 height 13
type textarea "x"
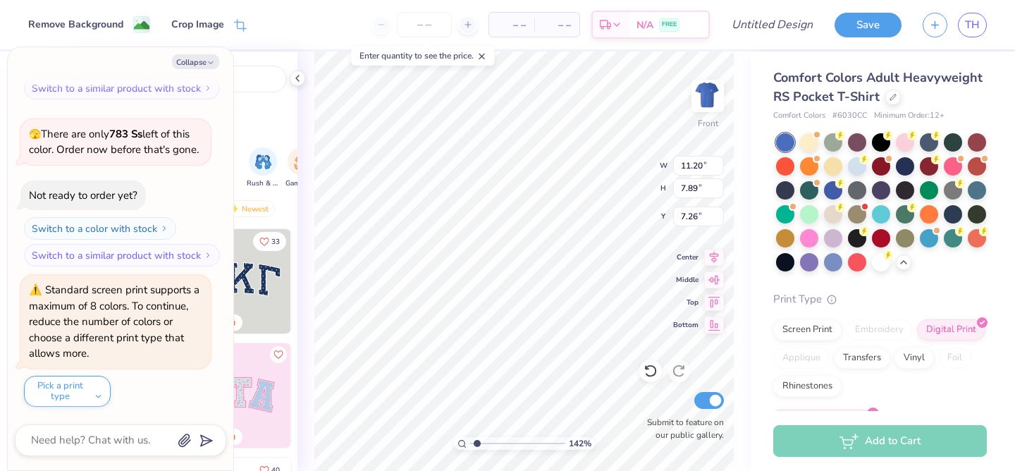
type input "11.20"
type input "7.89"
type input "9.45"
type textarea "x"
type input "7.88"
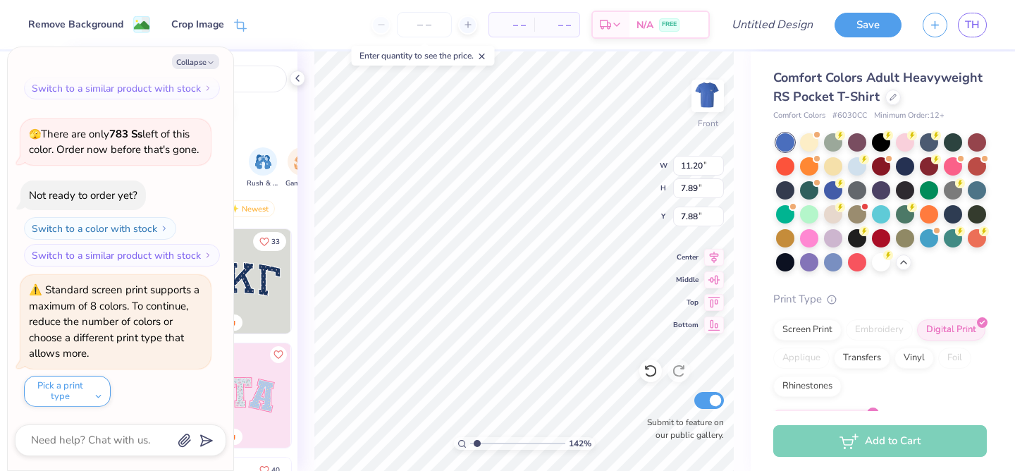
type textarea "x"
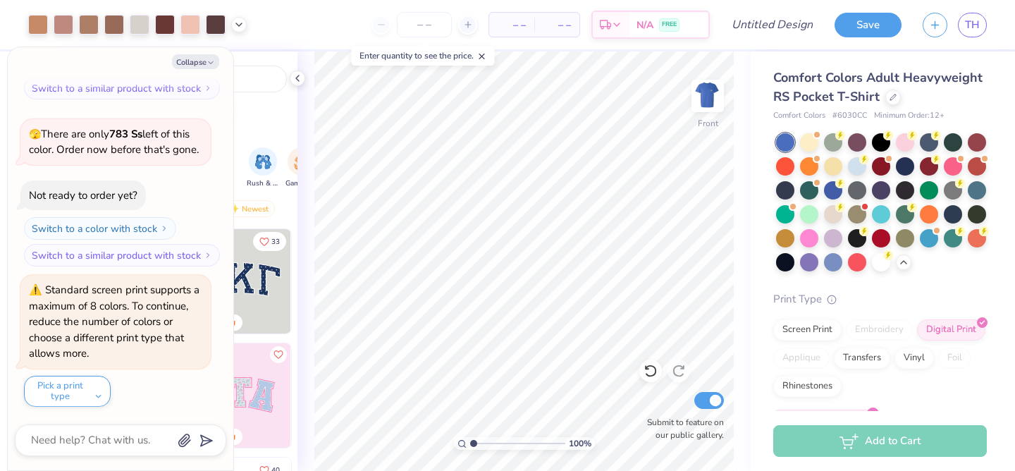
drag, startPoint x: 476, startPoint y: 442, endPoint x: 446, endPoint y: 443, distance: 30.3
type input "1"
click at [470, 443] on input "range" at bounding box center [517, 443] width 95 height 13
click at [154, 230] on button "Switch to a color with stock" at bounding box center [101, 228] width 152 height 23
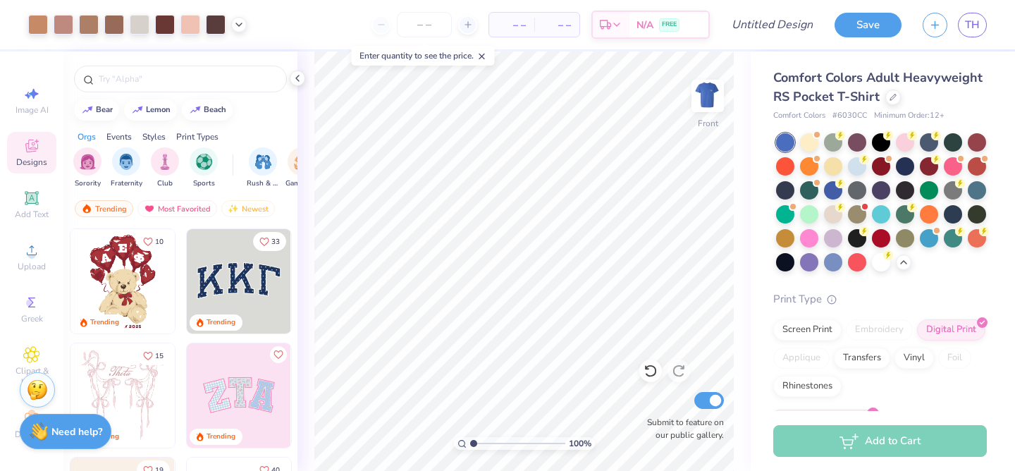
click at [47, 432] on img at bounding box center [39, 431] width 18 height 18
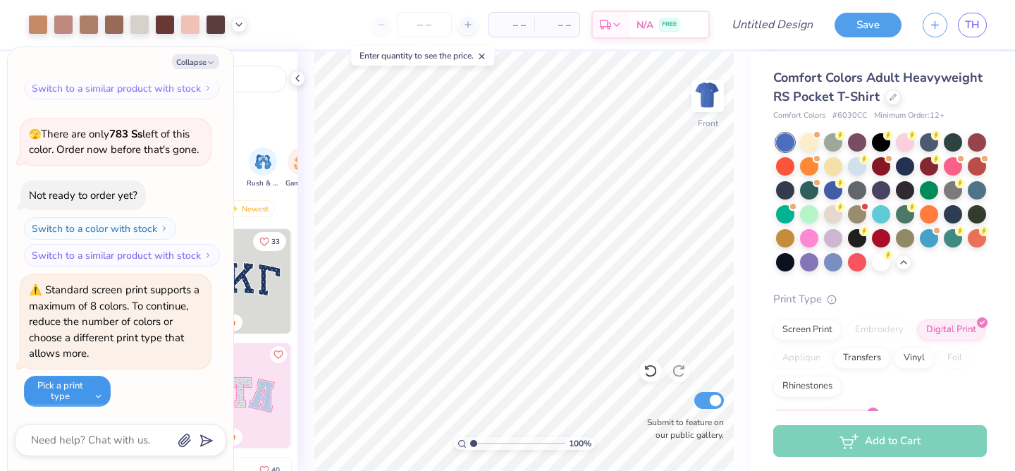
click at [91, 389] on button "Pick a print type" at bounding box center [67, 391] width 87 height 31
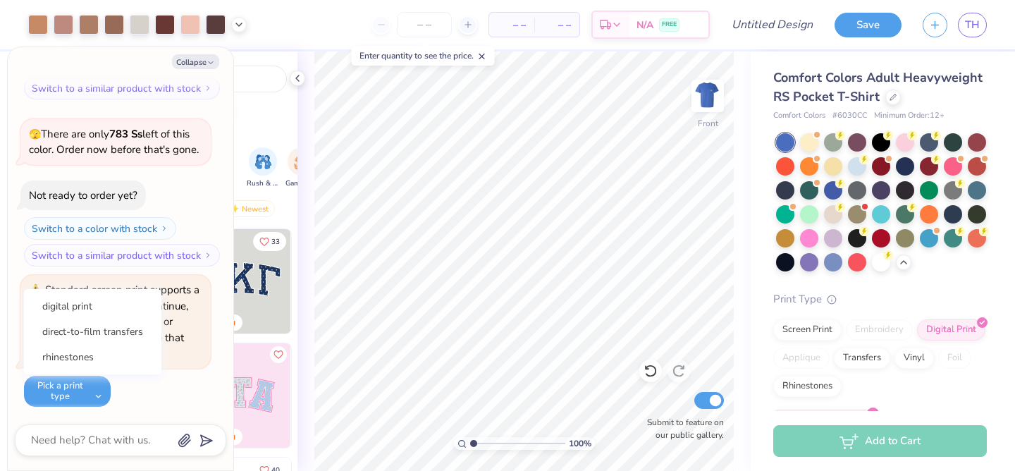
click at [139, 386] on div "Standard screen print supports a maximum of 8 colors. To continue, reduce the n…" at bounding box center [115, 341] width 190 height 132
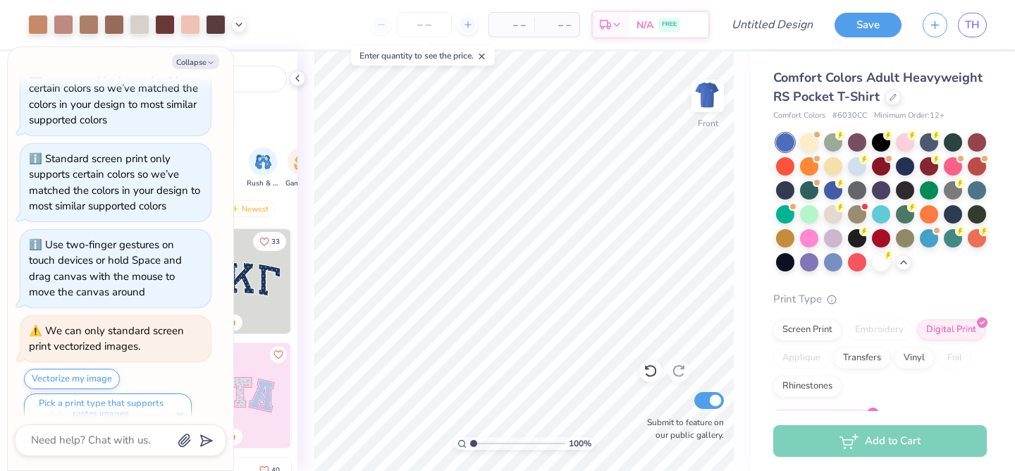
scroll to position [0, 0]
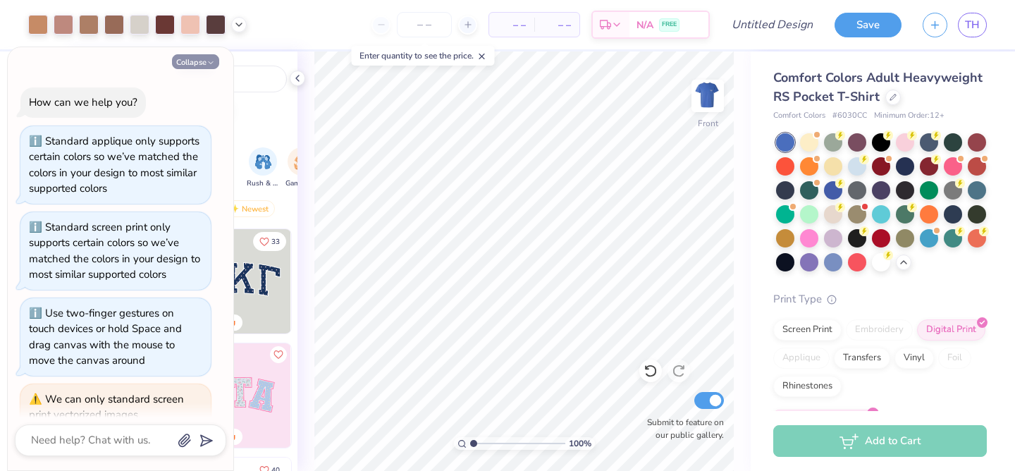
click at [195, 61] on button "Collapse" at bounding box center [195, 61] width 47 height 15
type textarea "x"
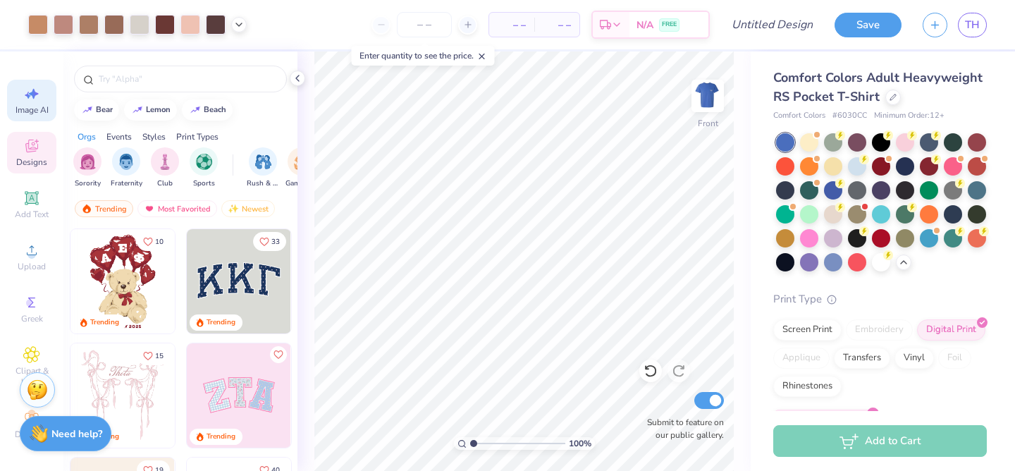
click at [27, 104] on span "Image AI" at bounding box center [32, 109] width 33 height 11
select select "4"
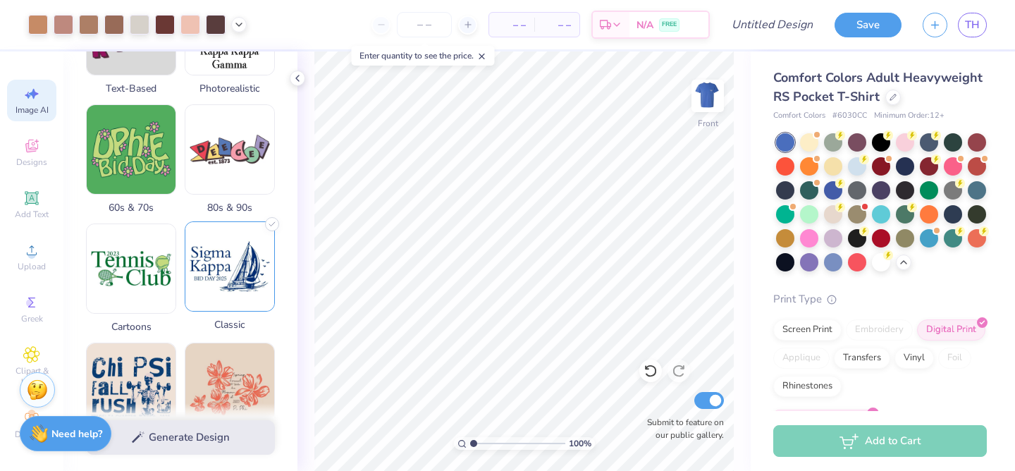
scroll to position [430, 0]
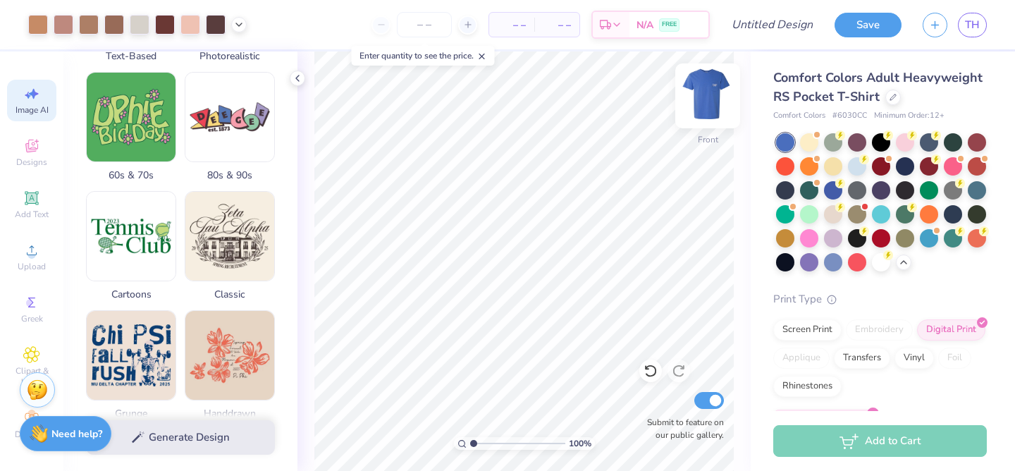
click at [713, 106] on img at bounding box center [707, 96] width 56 height 56
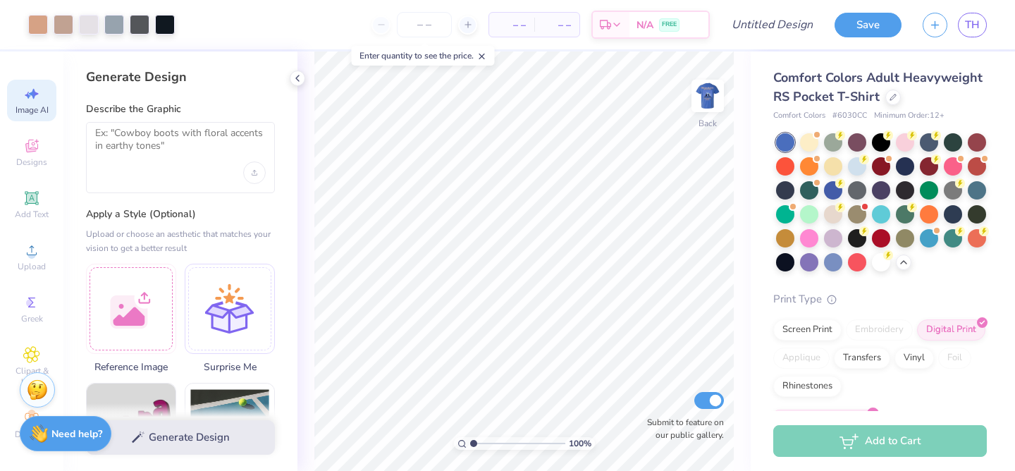
select select "4"
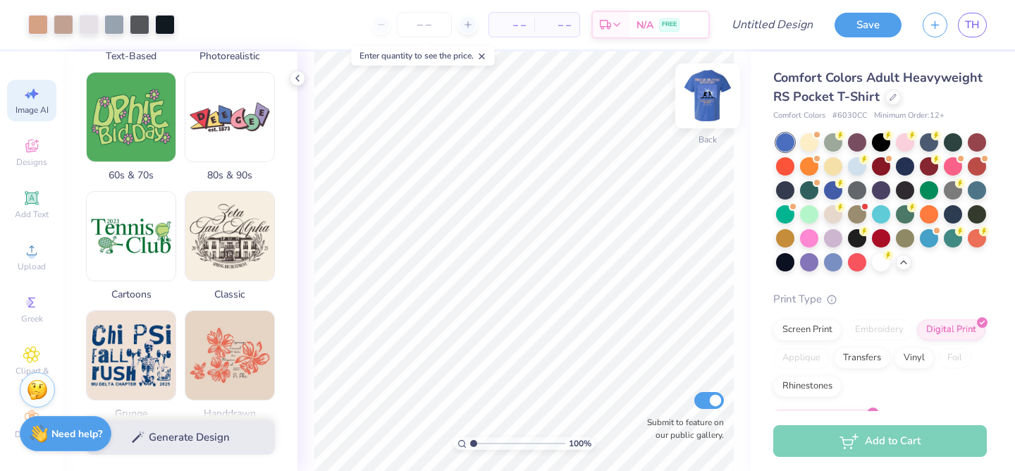
click at [712, 101] on img at bounding box center [707, 96] width 56 height 56
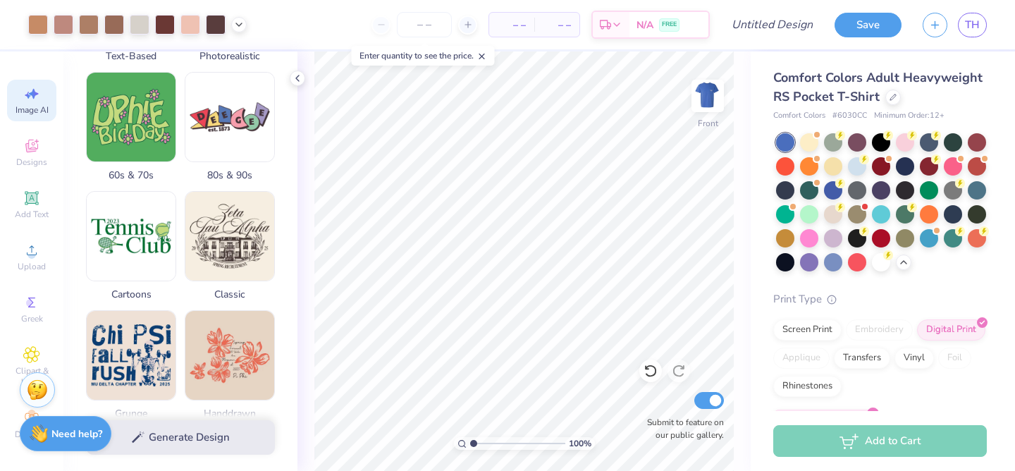
click at [712, 101] on img at bounding box center [707, 96] width 28 height 28
type textarea "x"
